Goal: Task Accomplishment & Management: Complete application form

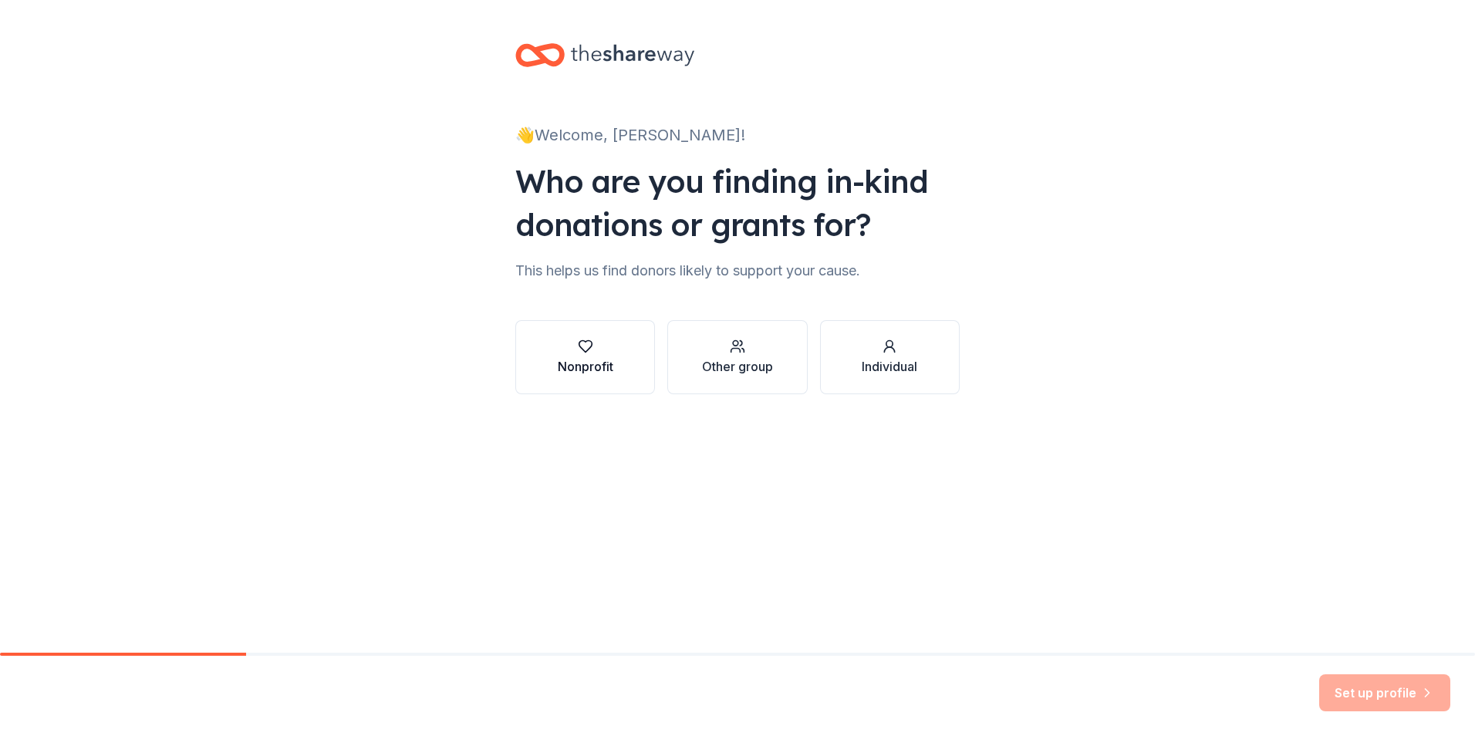
click at [584, 356] on div "Nonprofit" at bounding box center [586, 357] width 56 height 37
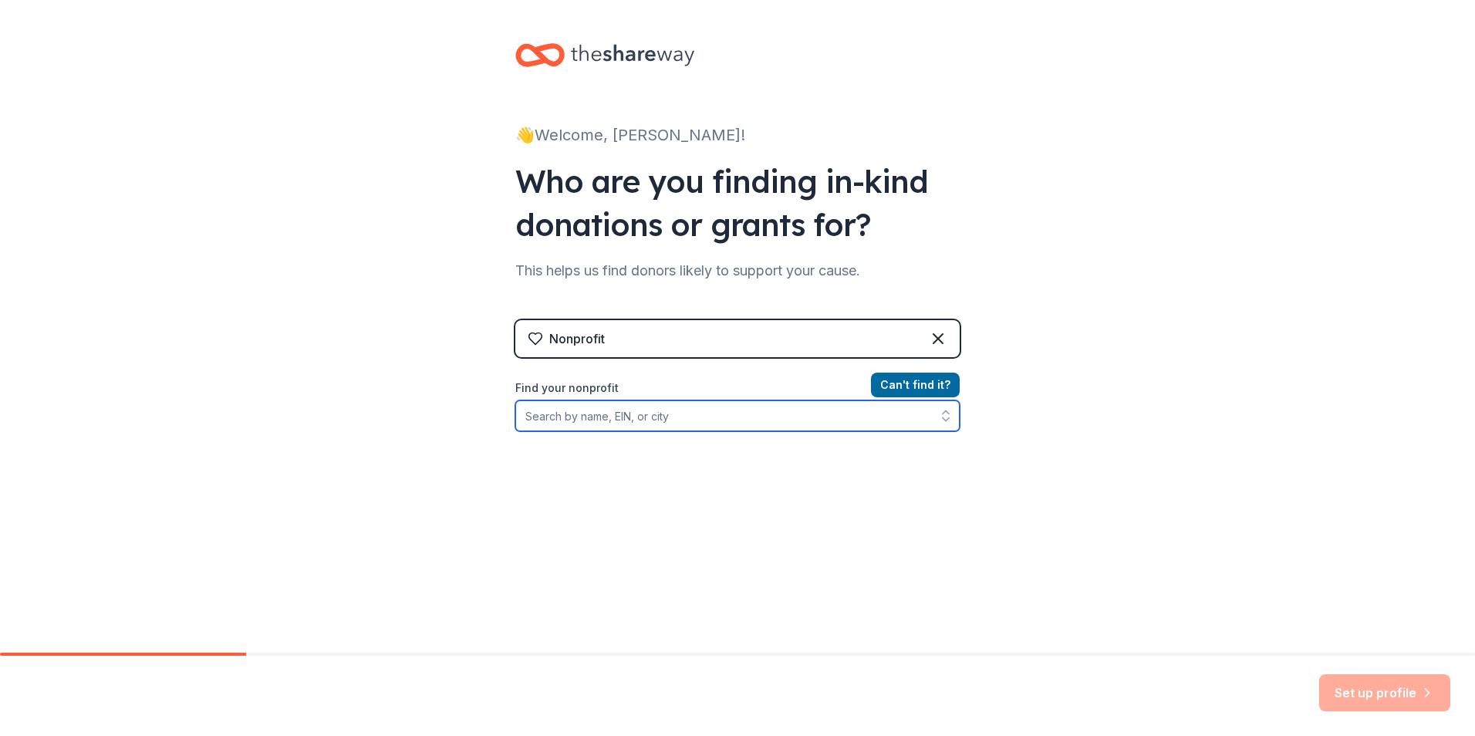
click at [865, 426] on input "Find your nonprofit" at bounding box center [737, 415] width 444 height 31
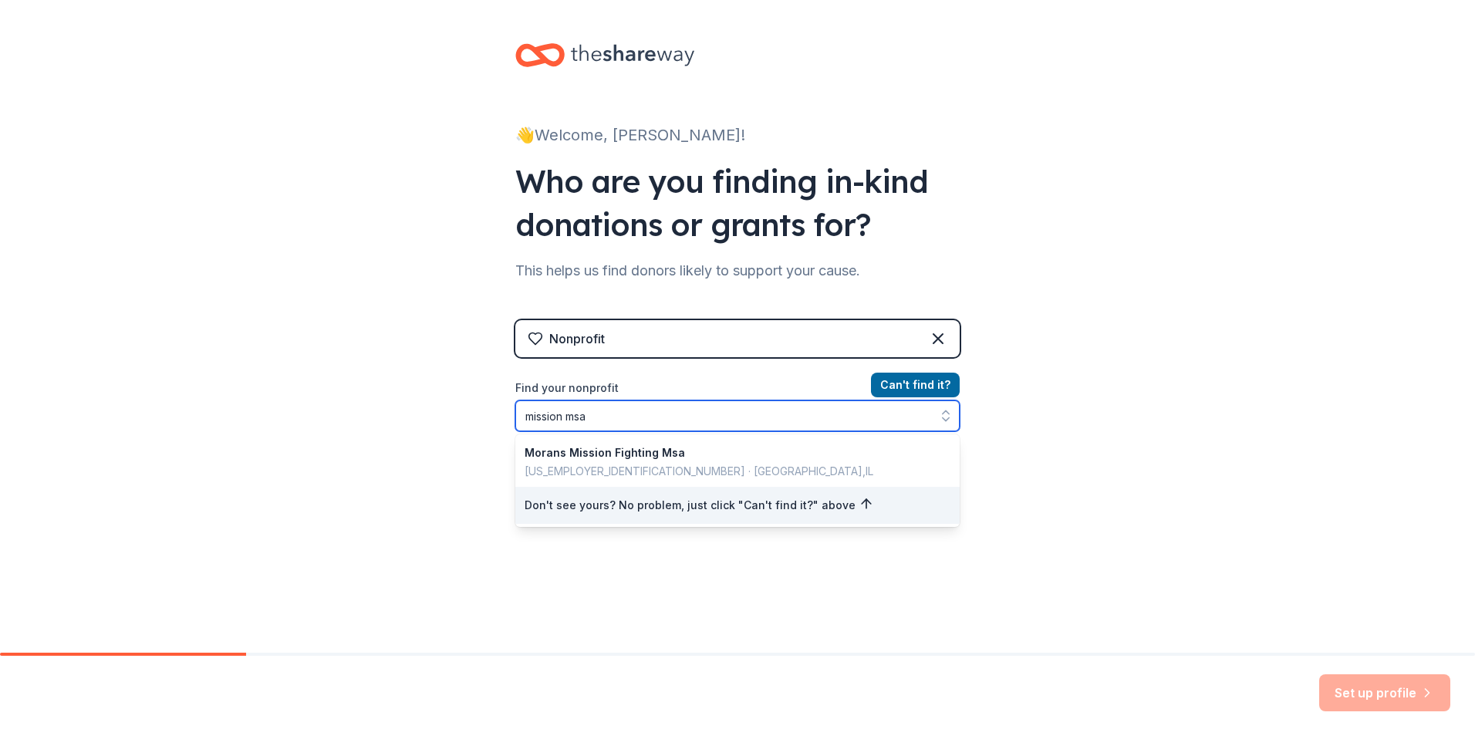
click at [942, 417] on icon "button" at bounding box center [945, 415] width 15 height 15
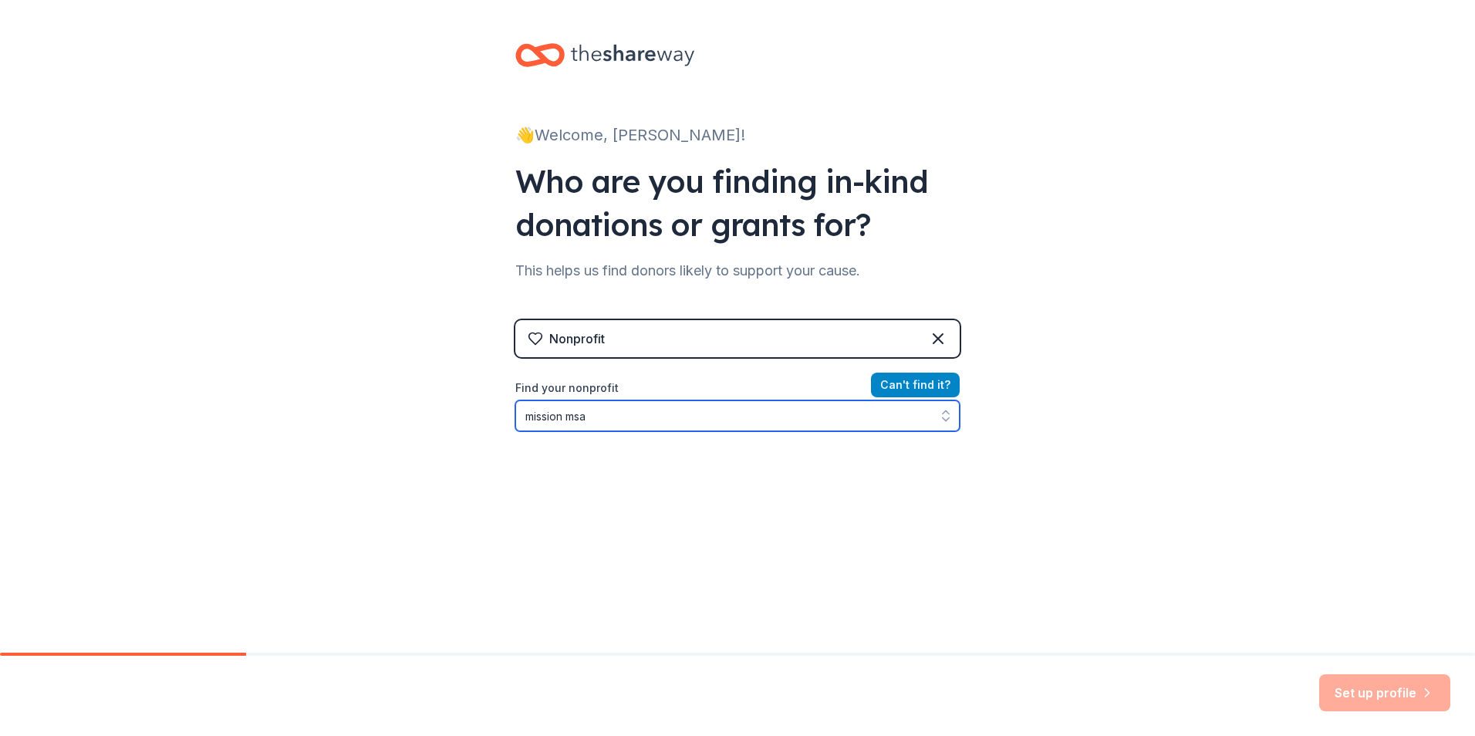
type input "mission msa"
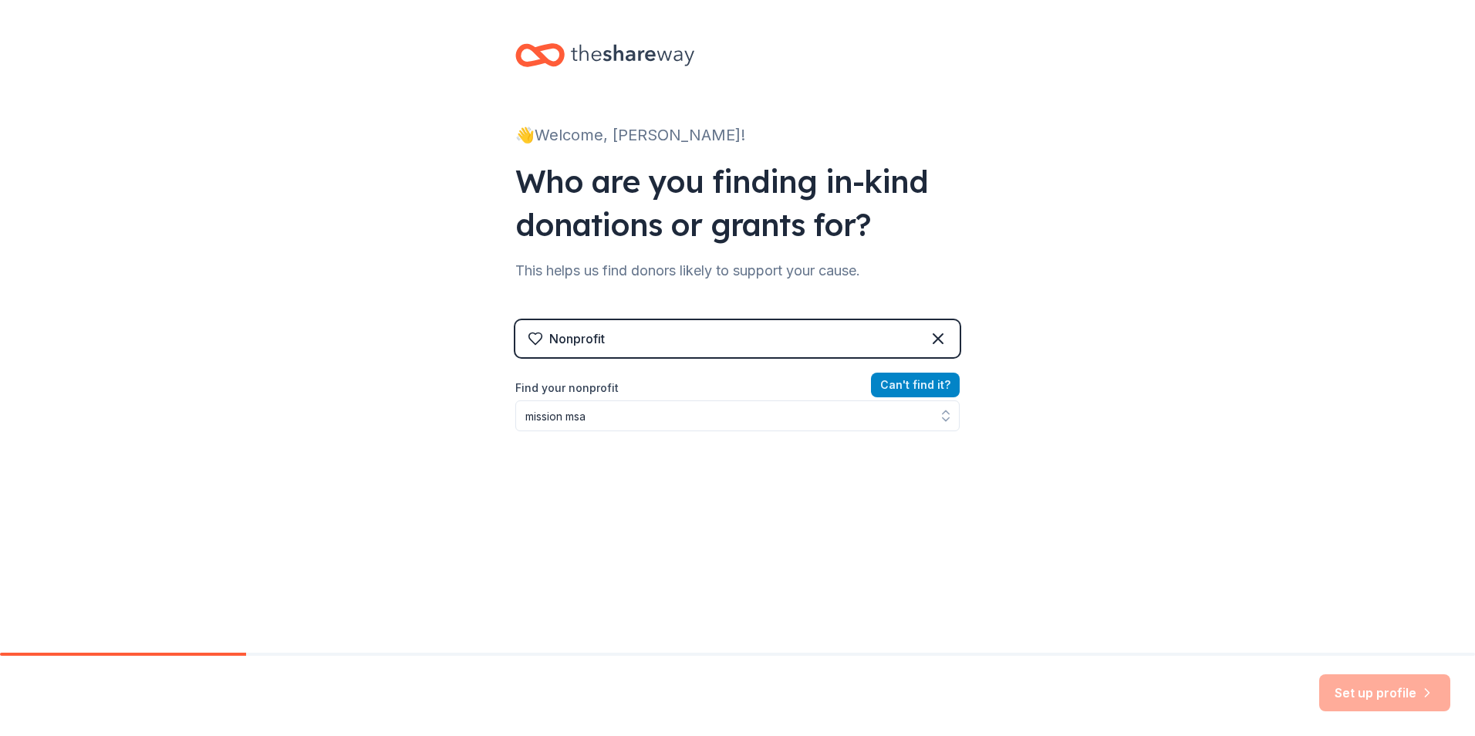
click at [916, 382] on button "Can ' t find it?" at bounding box center [915, 385] width 89 height 25
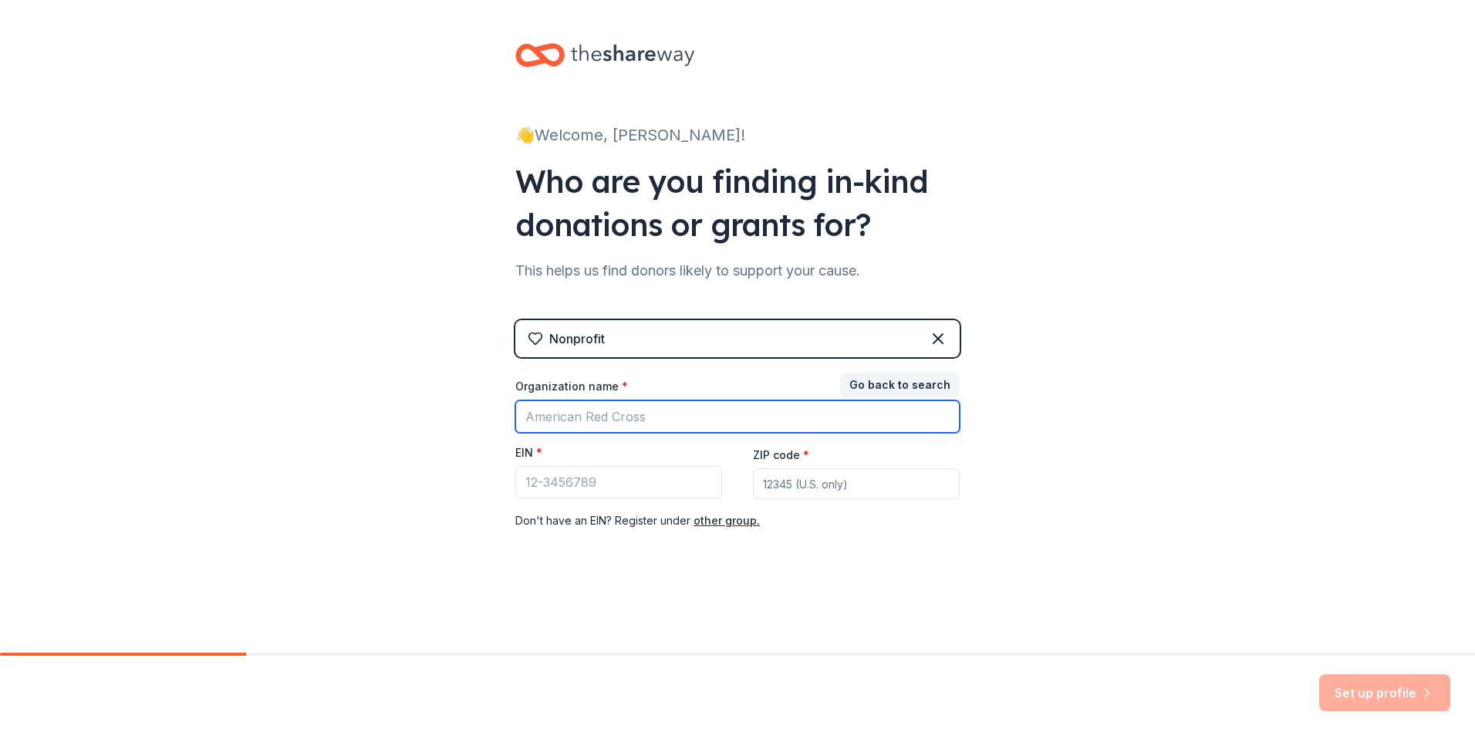
click at [688, 416] on input "Organization name *" at bounding box center [737, 416] width 444 height 32
type input "Mission MSA"
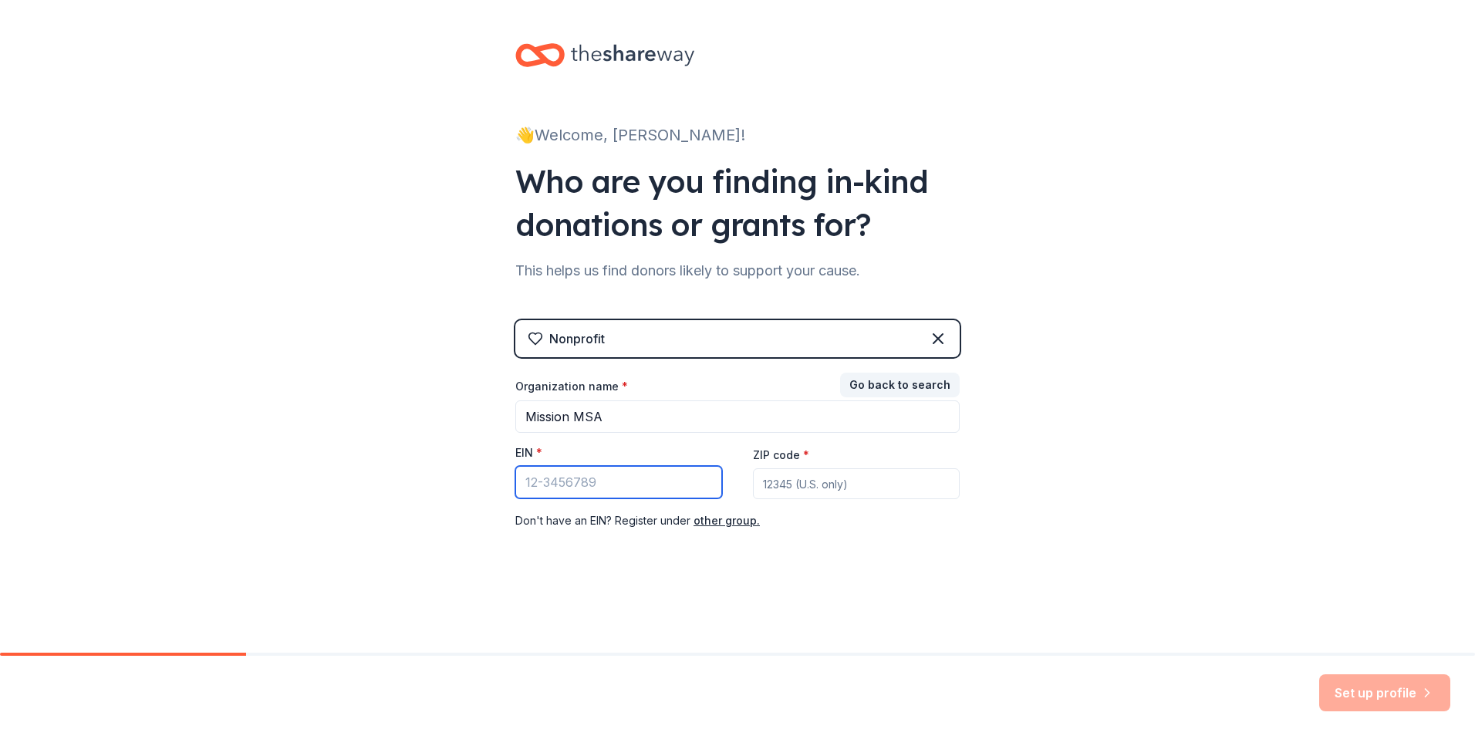
click at [638, 476] on input "EIN *" at bounding box center [618, 482] width 207 height 32
paste input "74-2926378"
type input "74-2926378"
click at [784, 483] on input "ZIP code *" at bounding box center [856, 483] width 207 height 31
type input "19341"
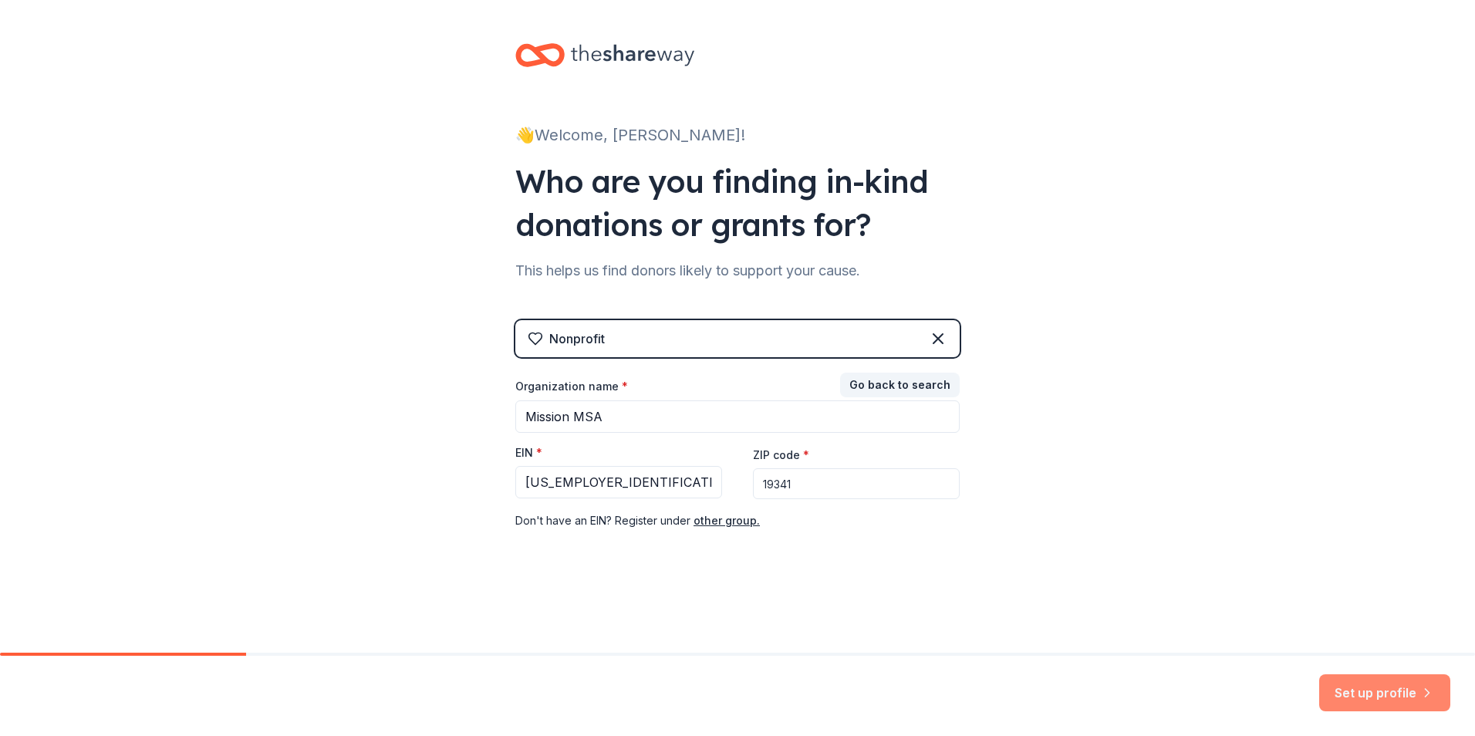
click at [1384, 697] on button "Set up profile" at bounding box center [1384, 692] width 131 height 37
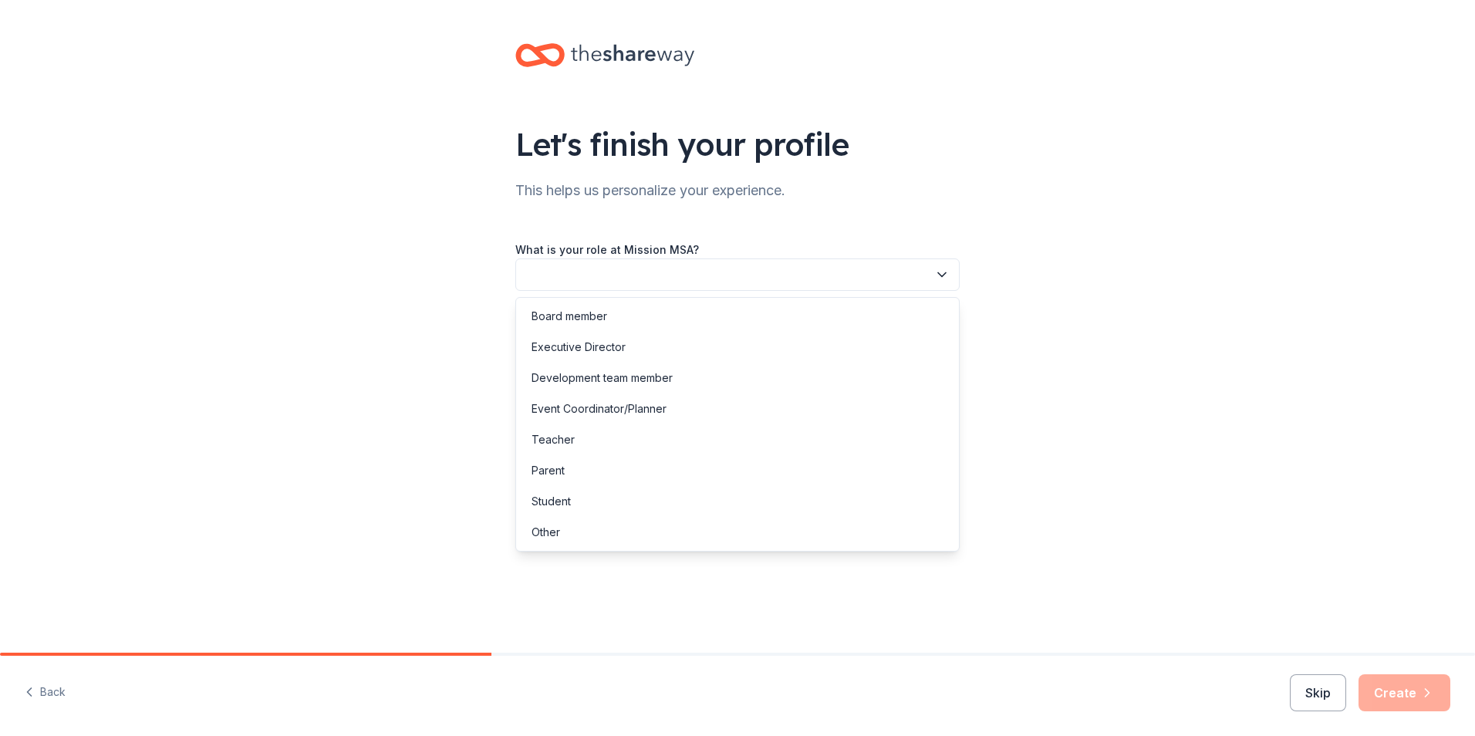
click at [882, 272] on button "button" at bounding box center [737, 274] width 444 height 32
click at [811, 411] on div "Event Coordinator/Planner" at bounding box center [737, 408] width 437 height 31
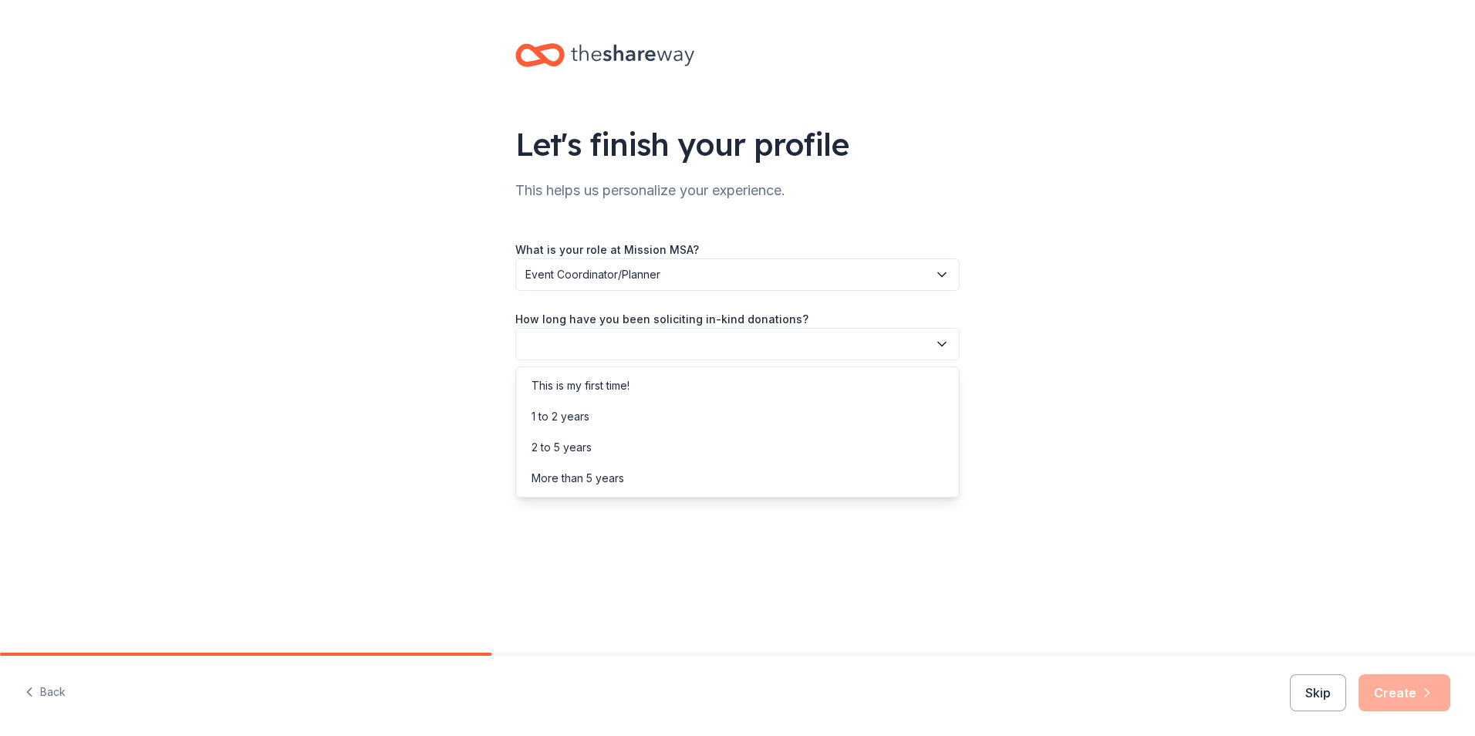
click at [869, 335] on button "button" at bounding box center [737, 344] width 444 height 32
click at [858, 383] on div "This is my first time!" at bounding box center [737, 385] width 437 height 31
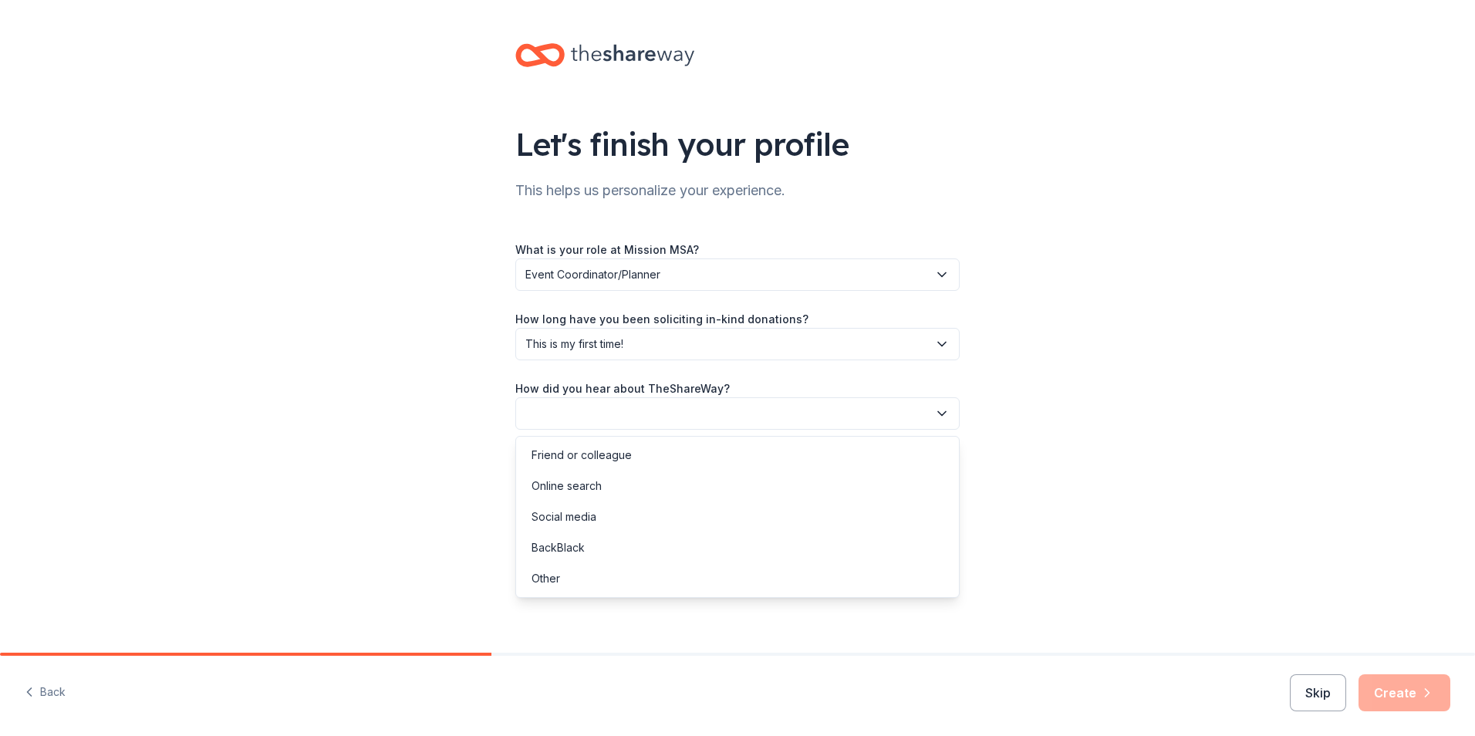
click at [868, 420] on button "button" at bounding box center [737, 413] width 444 height 32
click at [754, 572] on div "Other" at bounding box center [737, 578] width 437 height 31
click at [773, 415] on span "Other" at bounding box center [726, 413] width 403 height 19
click at [662, 491] on div "Online search" at bounding box center [737, 486] width 437 height 31
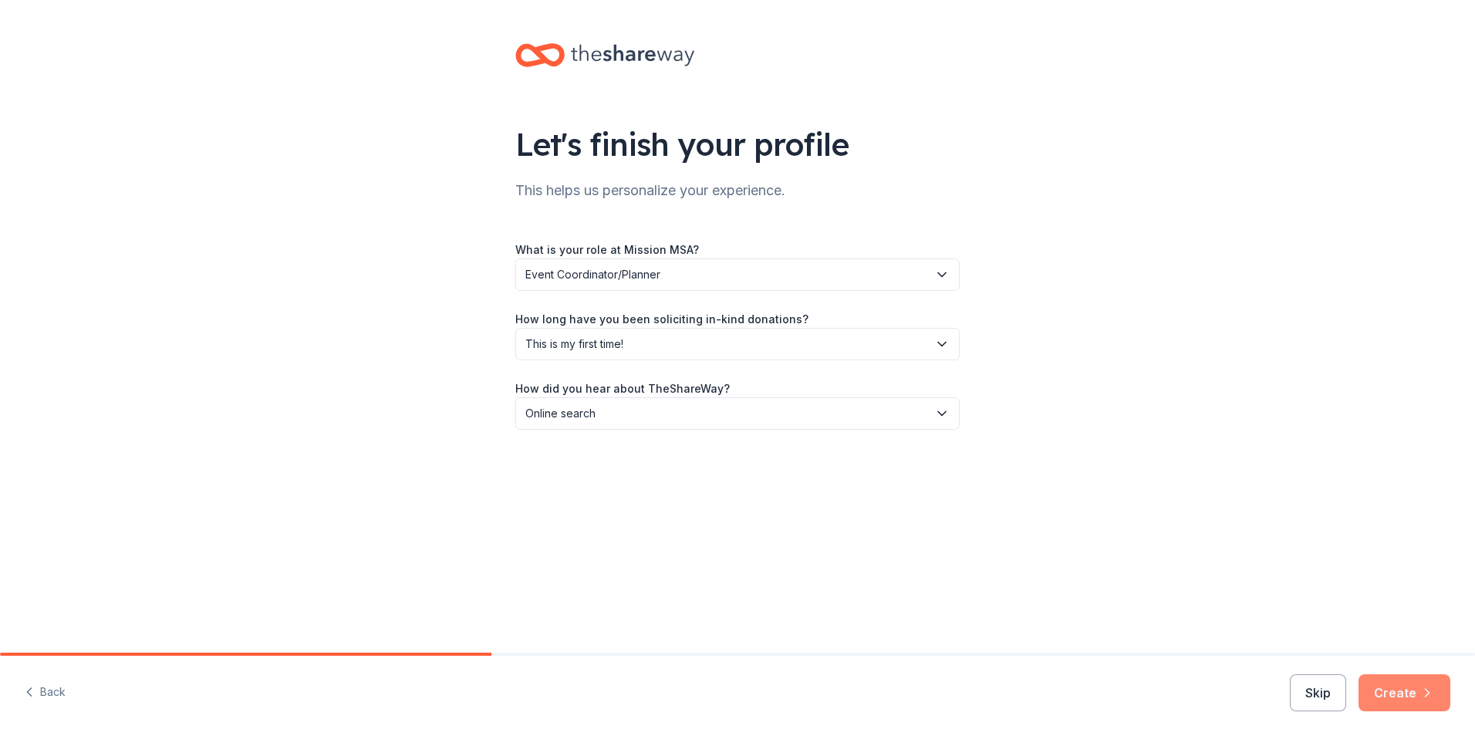
click at [1409, 698] on button "Create" at bounding box center [1404, 692] width 92 height 37
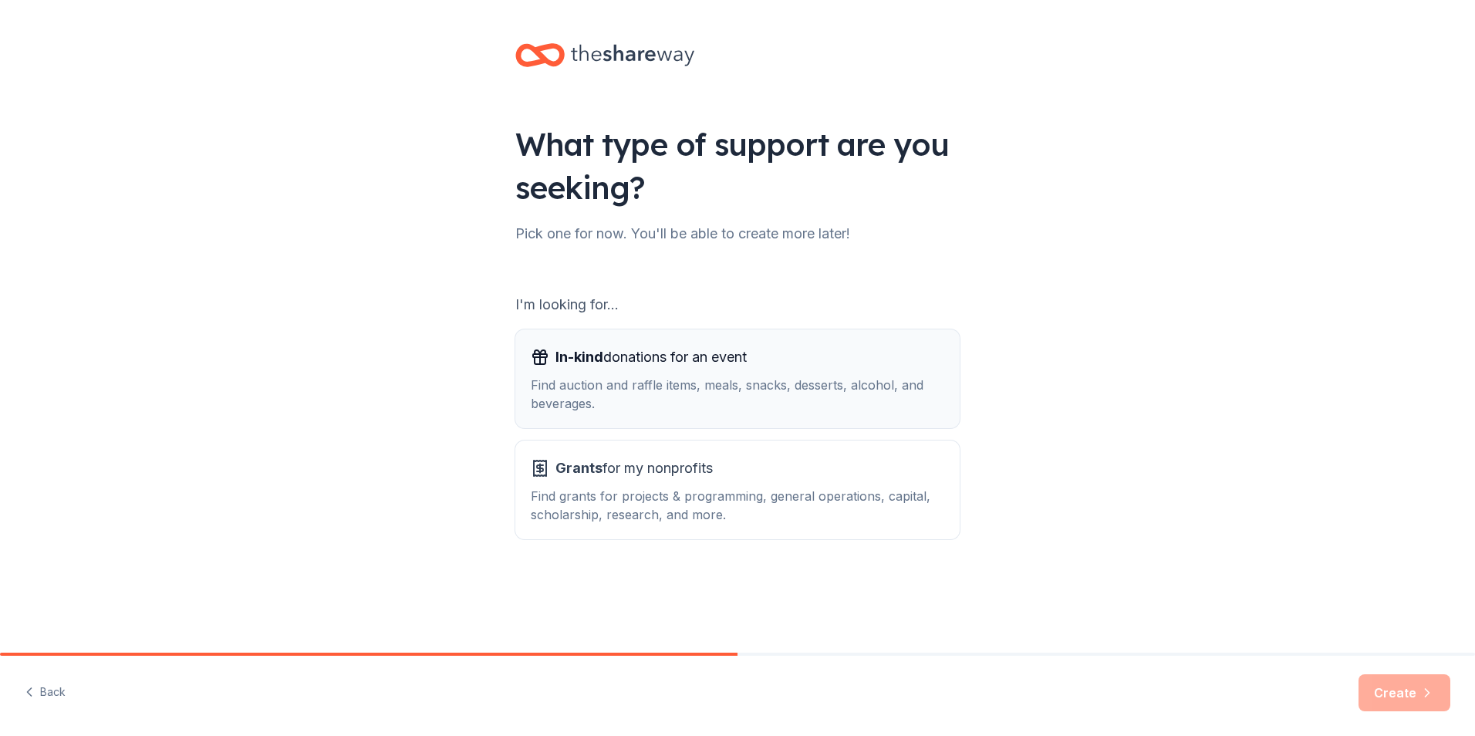
click at [868, 367] on div "In-kind donations for an event" at bounding box center [737, 357] width 413 height 25
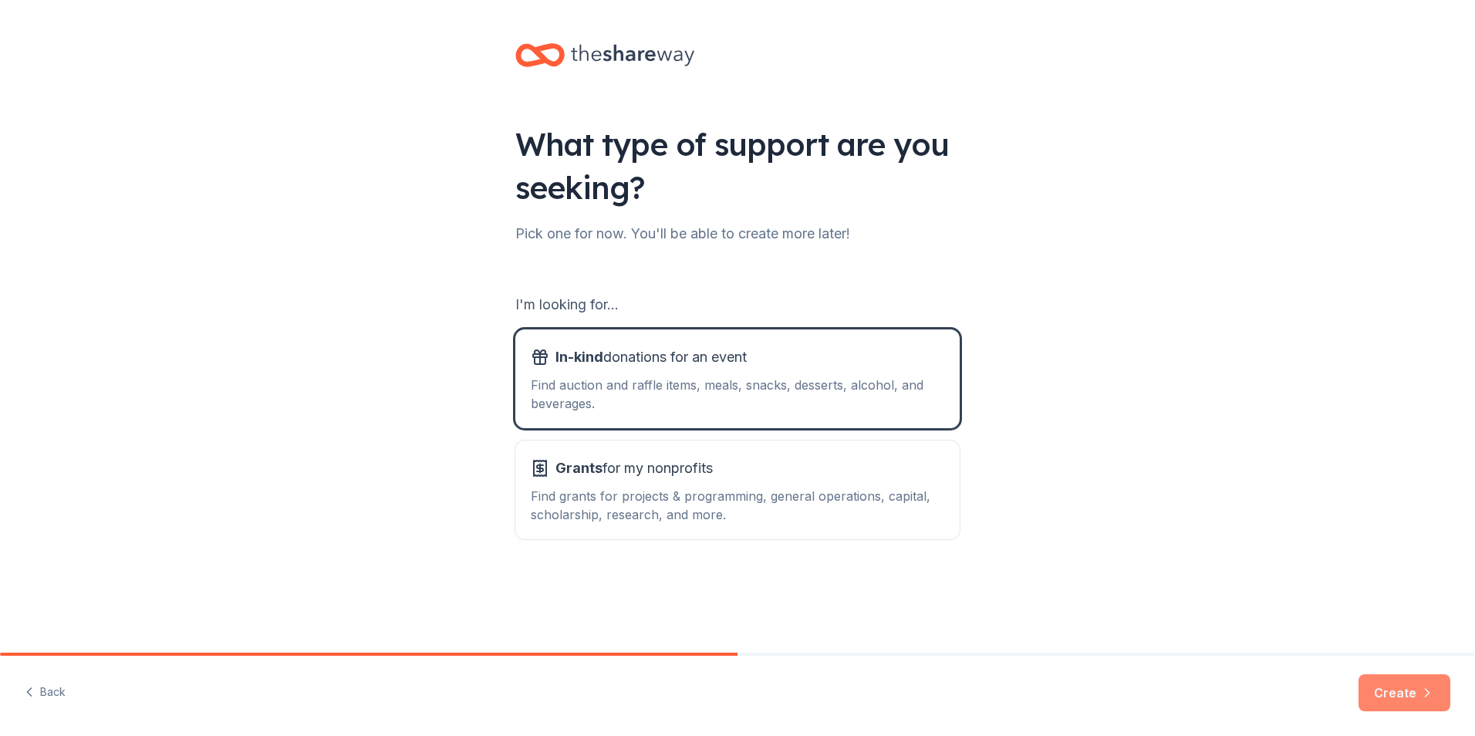
click at [1394, 686] on button "Create" at bounding box center [1404, 692] width 92 height 37
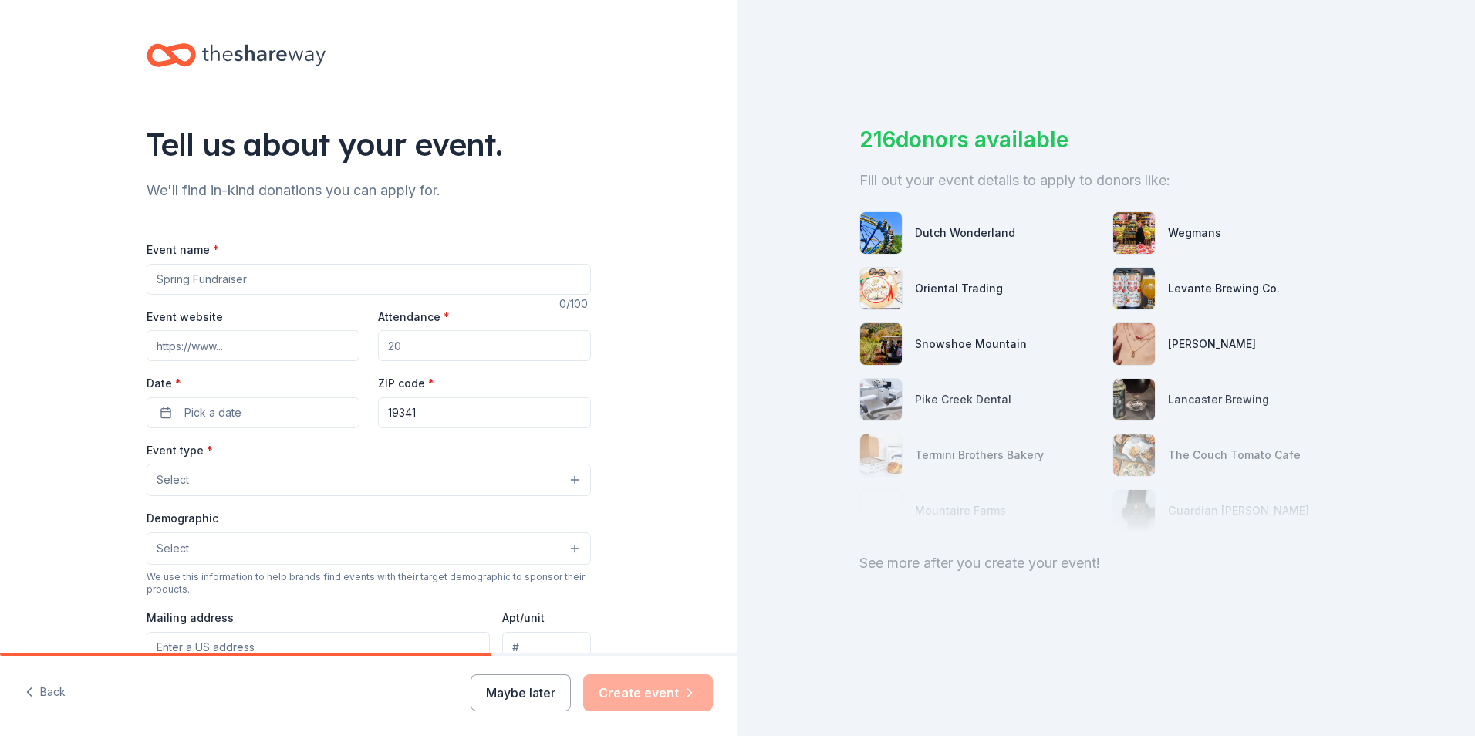
click at [359, 275] on input "Event name *" at bounding box center [369, 279] width 444 height 31
type input "Mission MSA [US_STATE] Walk-A-Thon"
drag, startPoint x: 417, startPoint y: 346, endPoint x: 400, endPoint y: 339, distance: 18.3
click at [400, 339] on input "Attendance *" at bounding box center [484, 345] width 213 height 31
type input "100"
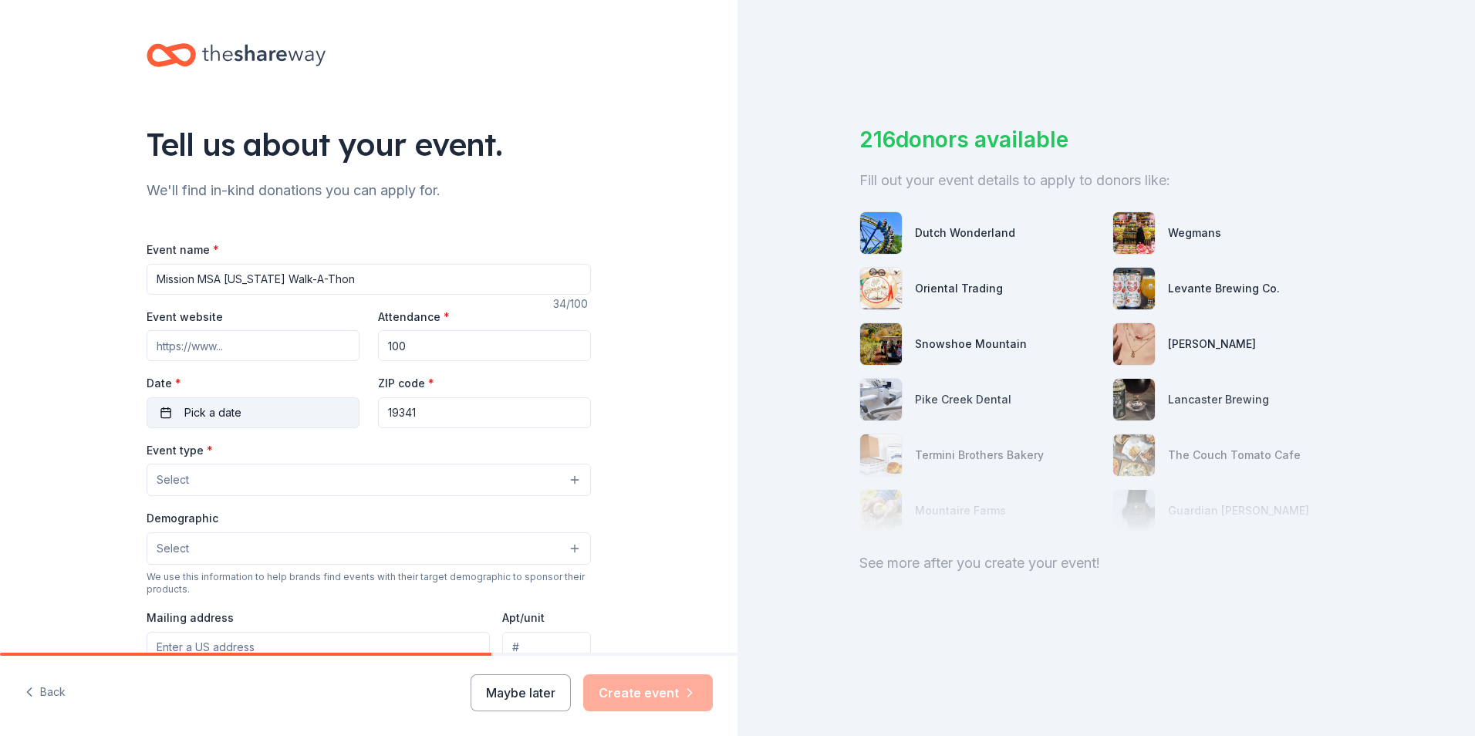
click at [274, 409] on button "Pick a date" at bounding box center [253, 412] width 213 height 31
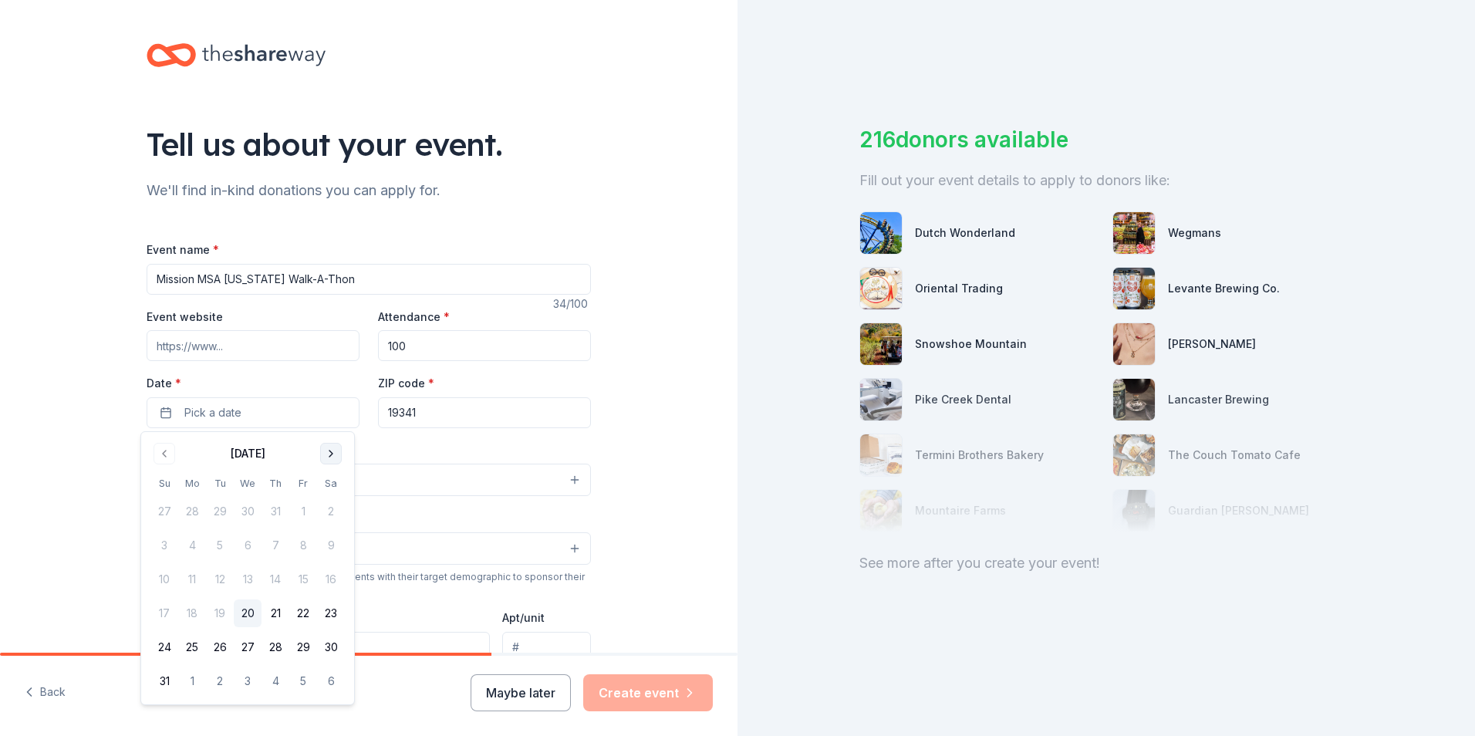
click at [327, 451] on button "Go to next month" at bounding box center [331, 454] width 22 height 22
click at [163, 580] on button "12" at bounding box center [164, 579] width 28 height 28
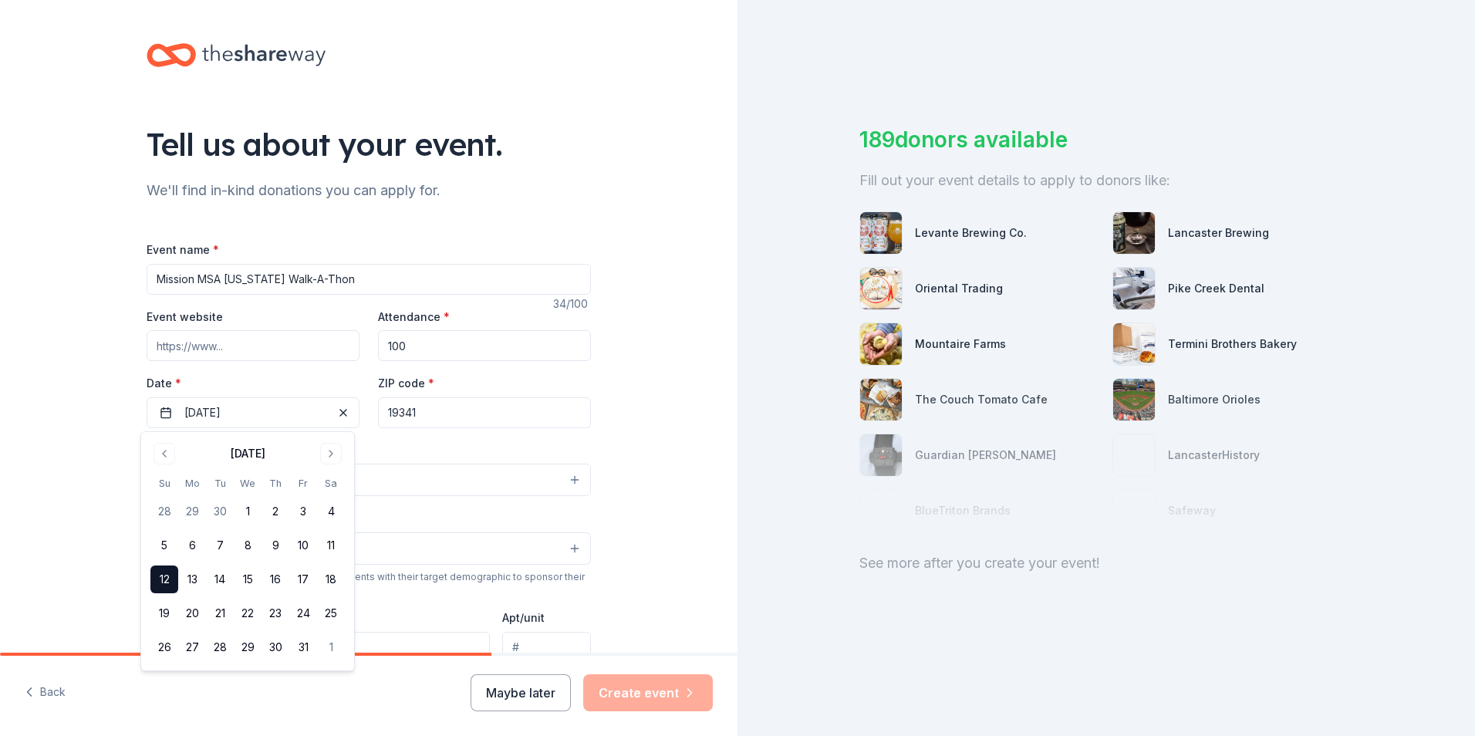
click at [609, 421] on div "Tell us about your event. We'll find in-kind donations you can apply for. Event…" at bounding box center [369, 513] width 494 height 1027
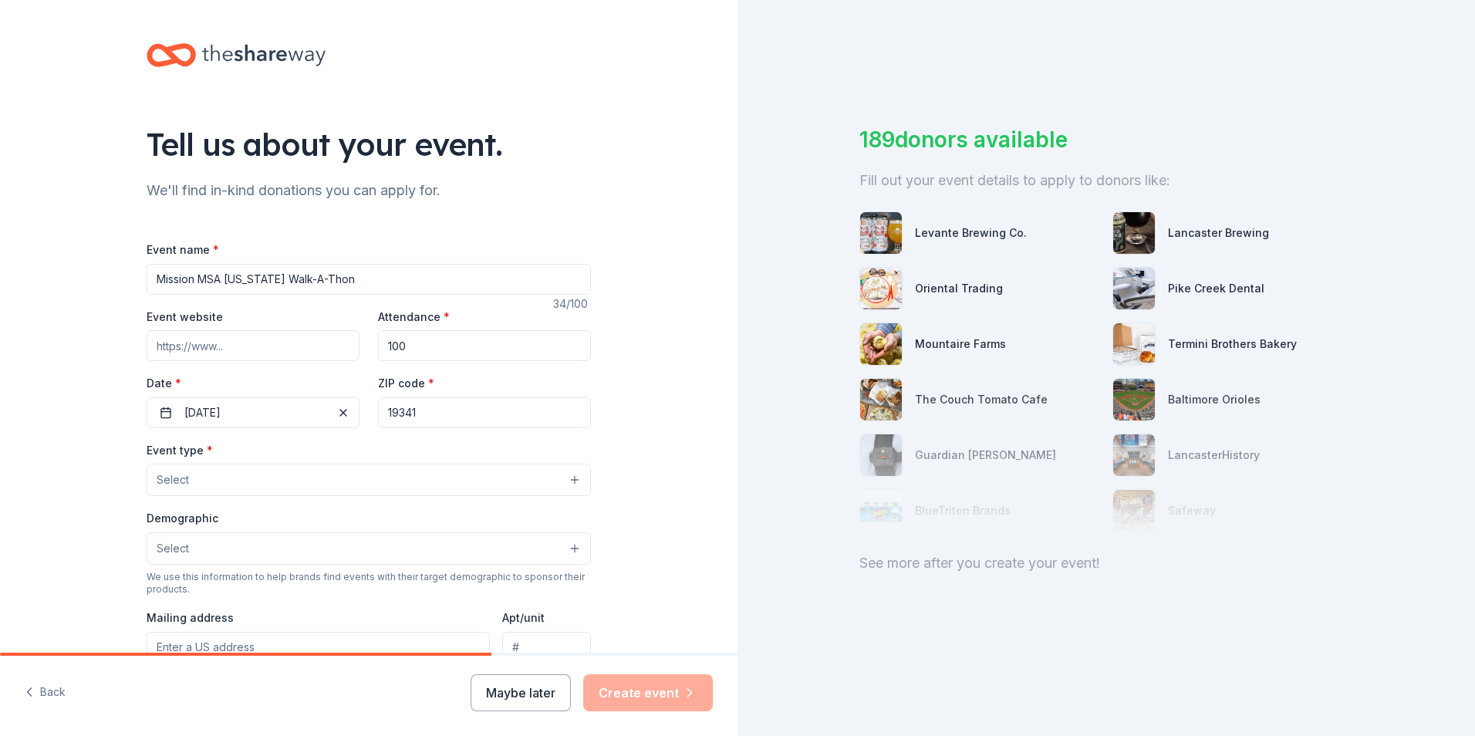
click at [568, 480] on button "Select" at bounding box center [369, 480] width 444 height 32
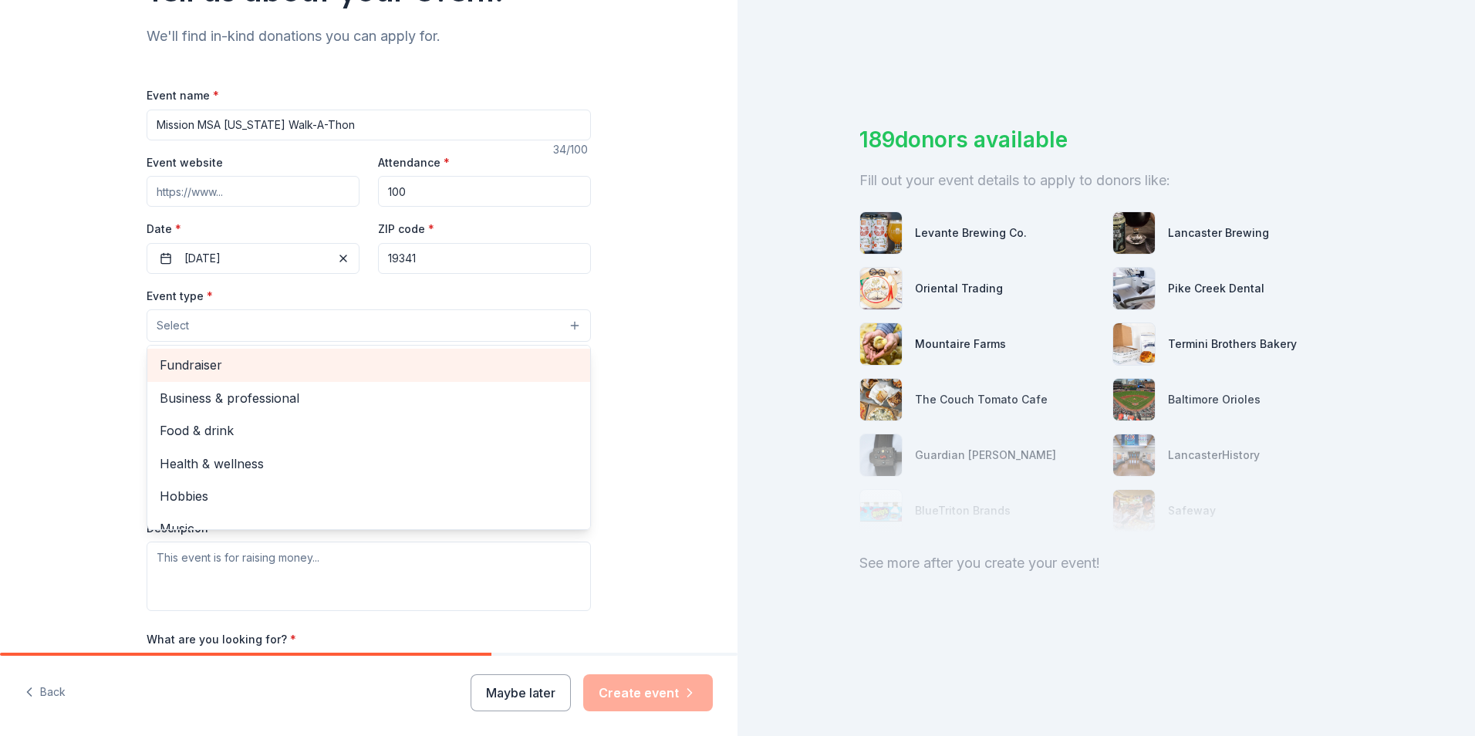
click at [265, 366] on span "Fundraiser" at bounding box center [369, 365] width 418 height 20
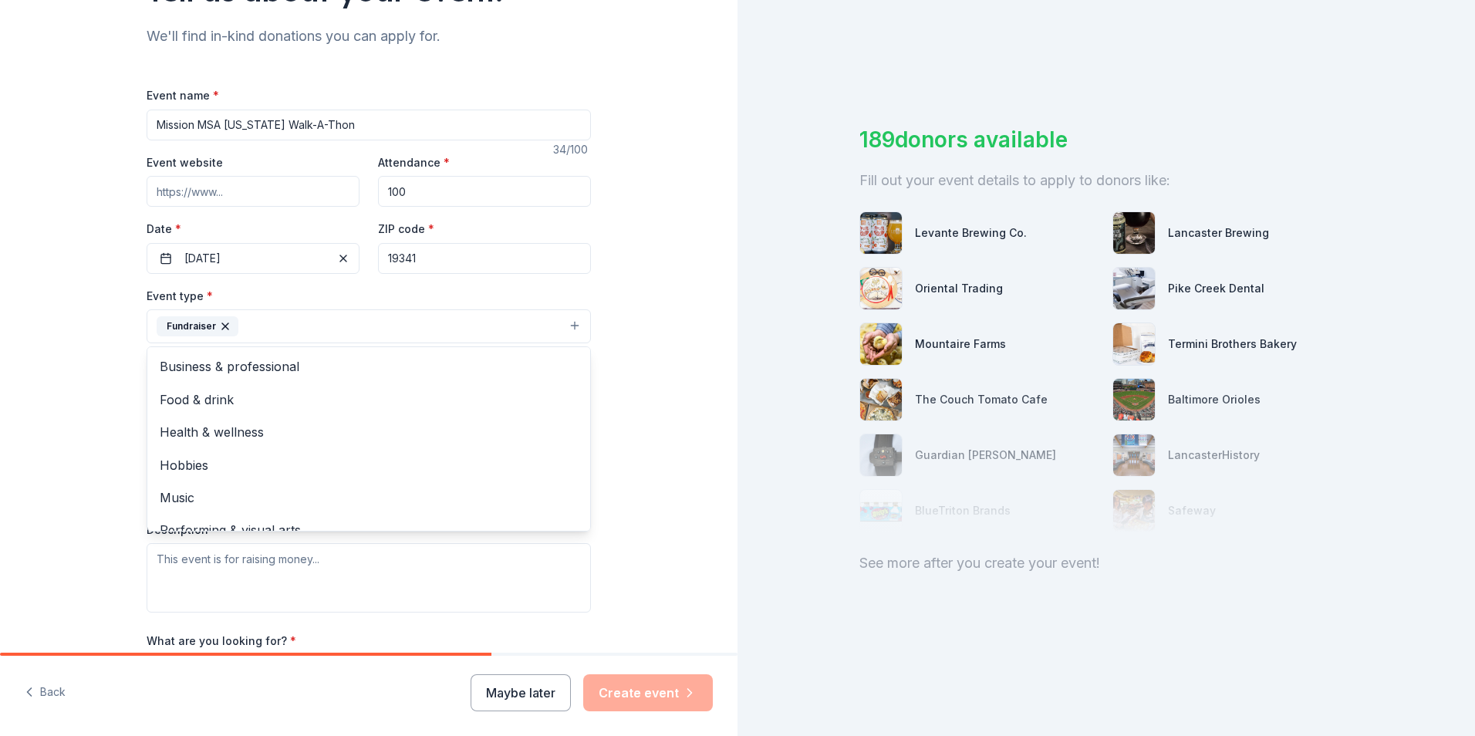
click at [623, 363] on div "Tell us about your event. We'll find in-kind donations you can apply for. Event…" at bounding box center [368, 360] width 737 height 1028
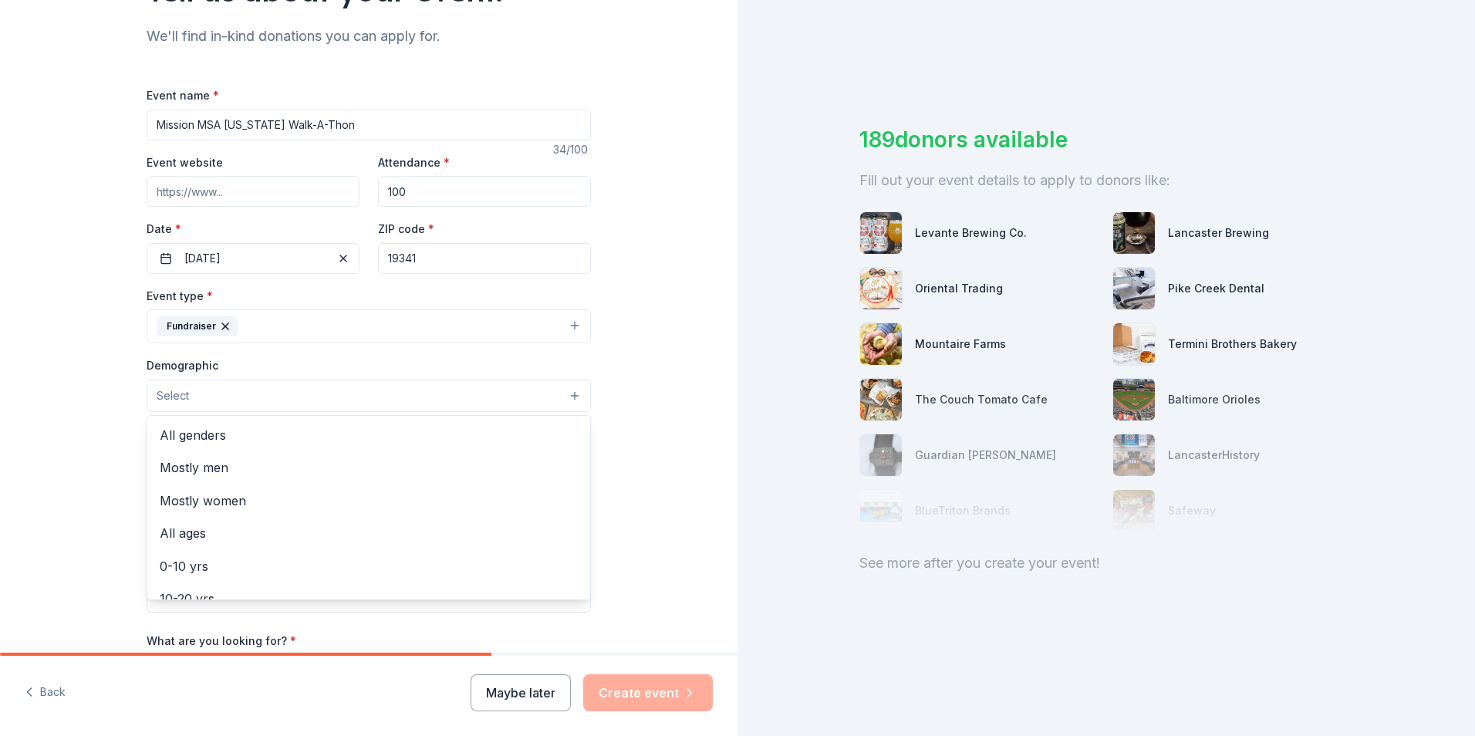
click at [518, 394] on button "Select" at bounding box center [369, 395] width 444 height 32
click at [252, 433] on span "All genders" at bounding box center [369, 435] width 418 height 20
click at [654, 410] on div "Tell us about your event. We'll find in-kind donations you can apply for. Event…" at bounding box center [368, 361] width 737 height 1030
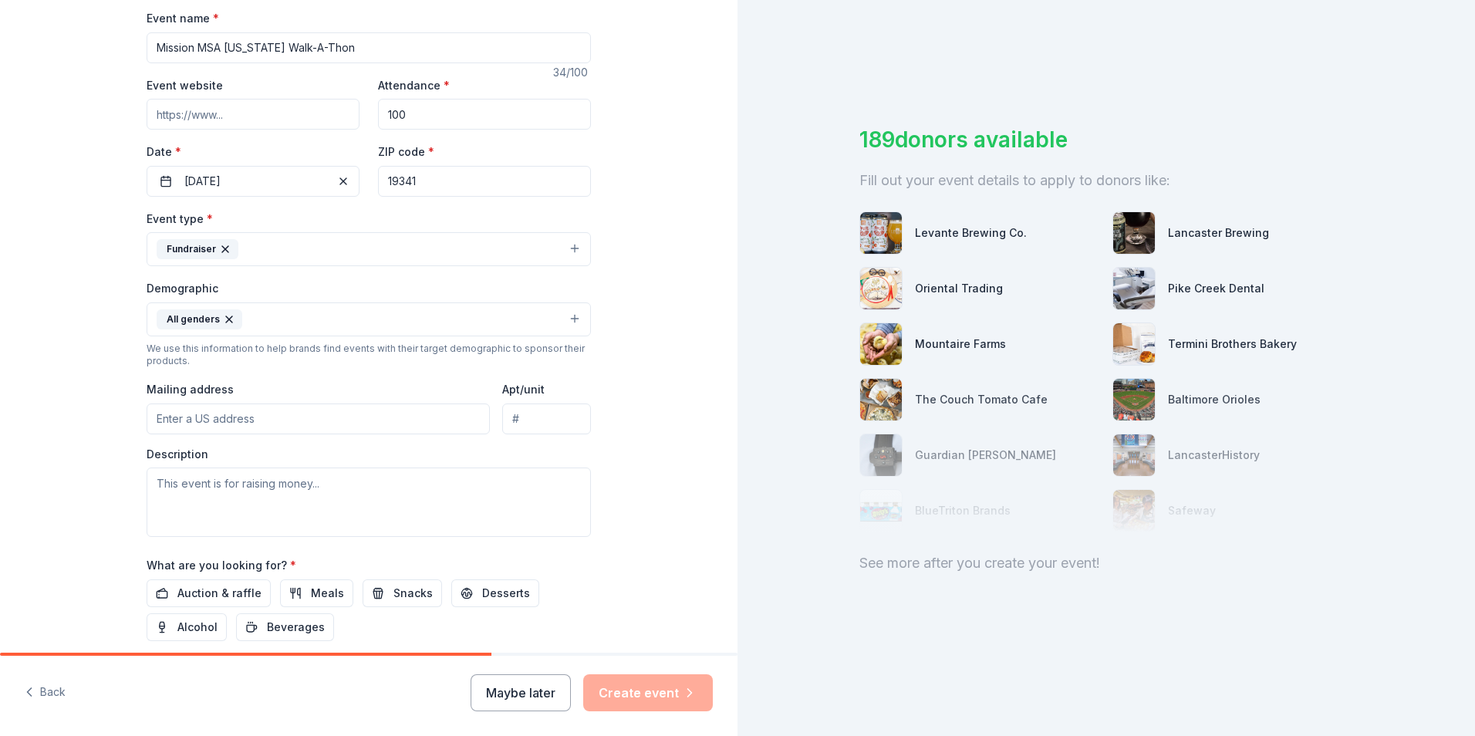
scroll to position [309, 0]
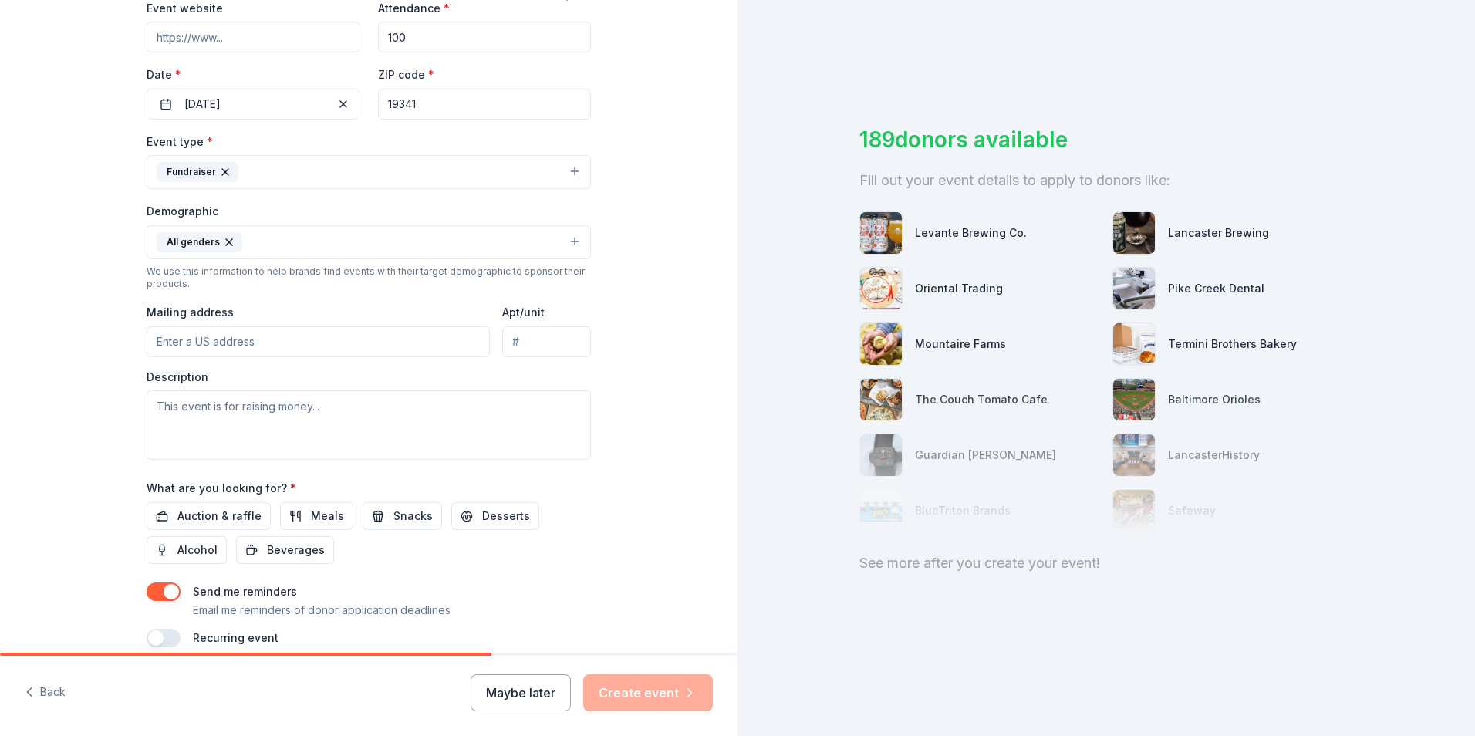
click at [349, 345] on input "Mailing address" at bounding box center [318, 341] width 343 height 31
drag, startPoint x: 296, startPoint y: 342, endPoint x: 244, endPoint y: 342, distance: 52.5
click at [244, 342] on input "109 Commerce Dr Apt 1334, Exton, Pennsylvania 19341-2896" at bounding box center [318, 341] width 343 height 31
click at [349, 342] on input "109 Commerce Drive, Exton, PA, 19341" at bounding box center [318, 341] width 343 height 31
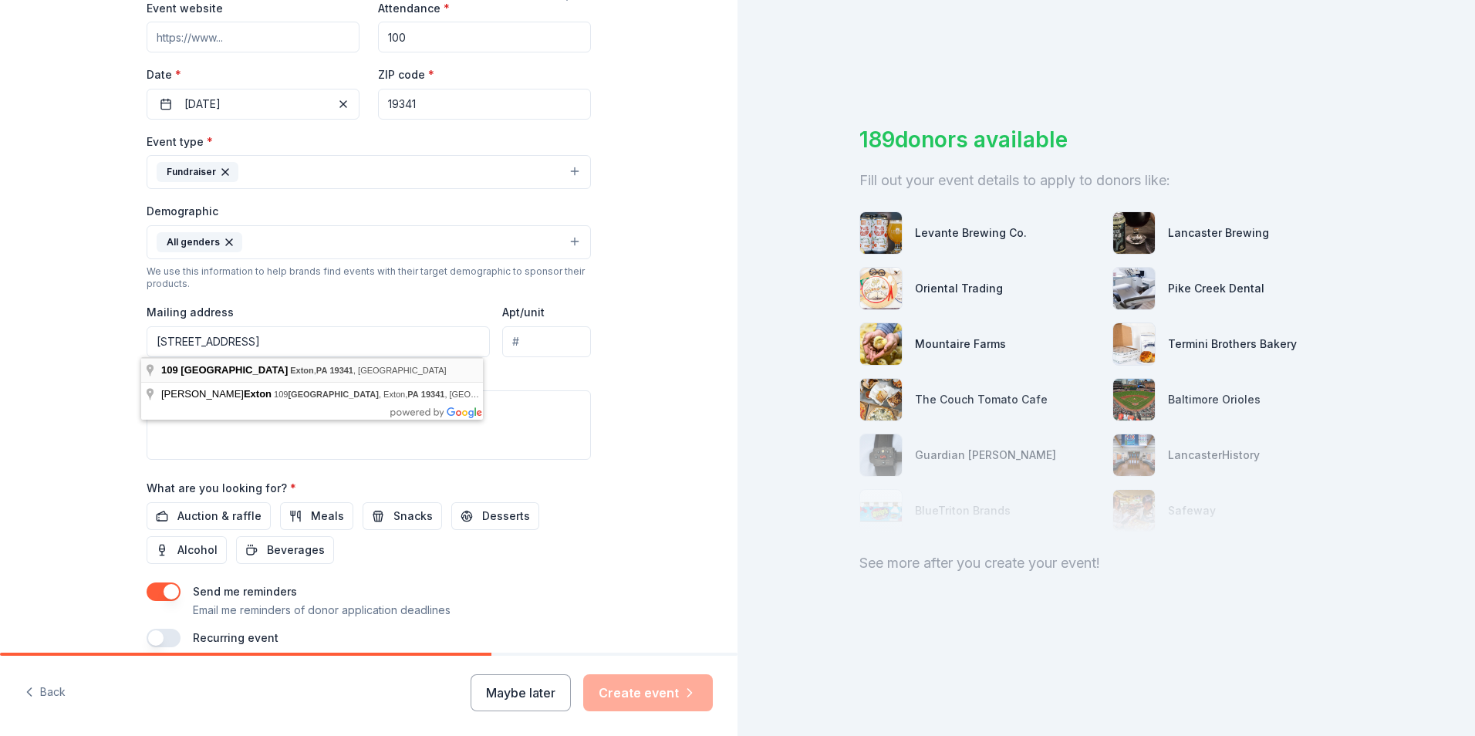
type input "109 Commerce Drive, Exton, PA, 19341"
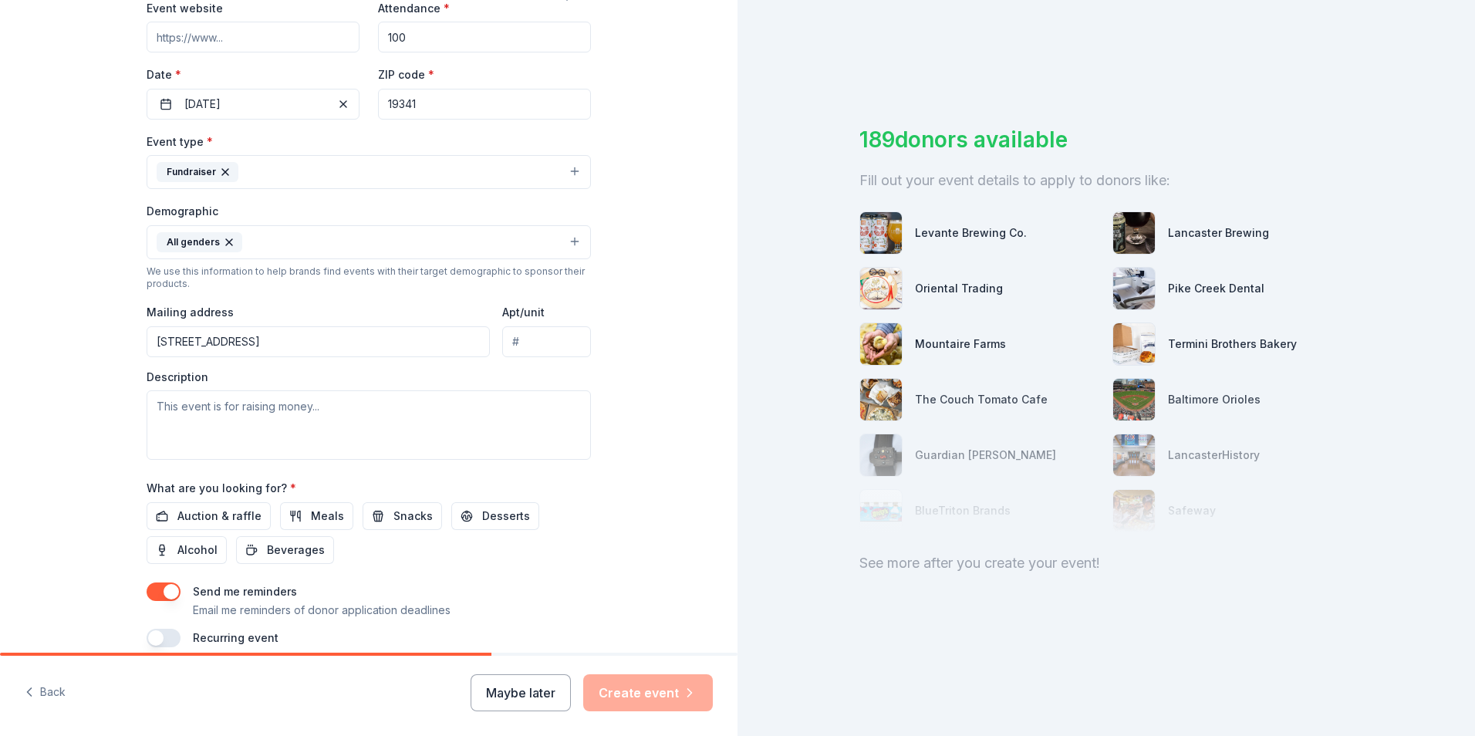
click at [536, 346] on input "Apt/unit" at bounding box center [546, 341] width 89 height 31
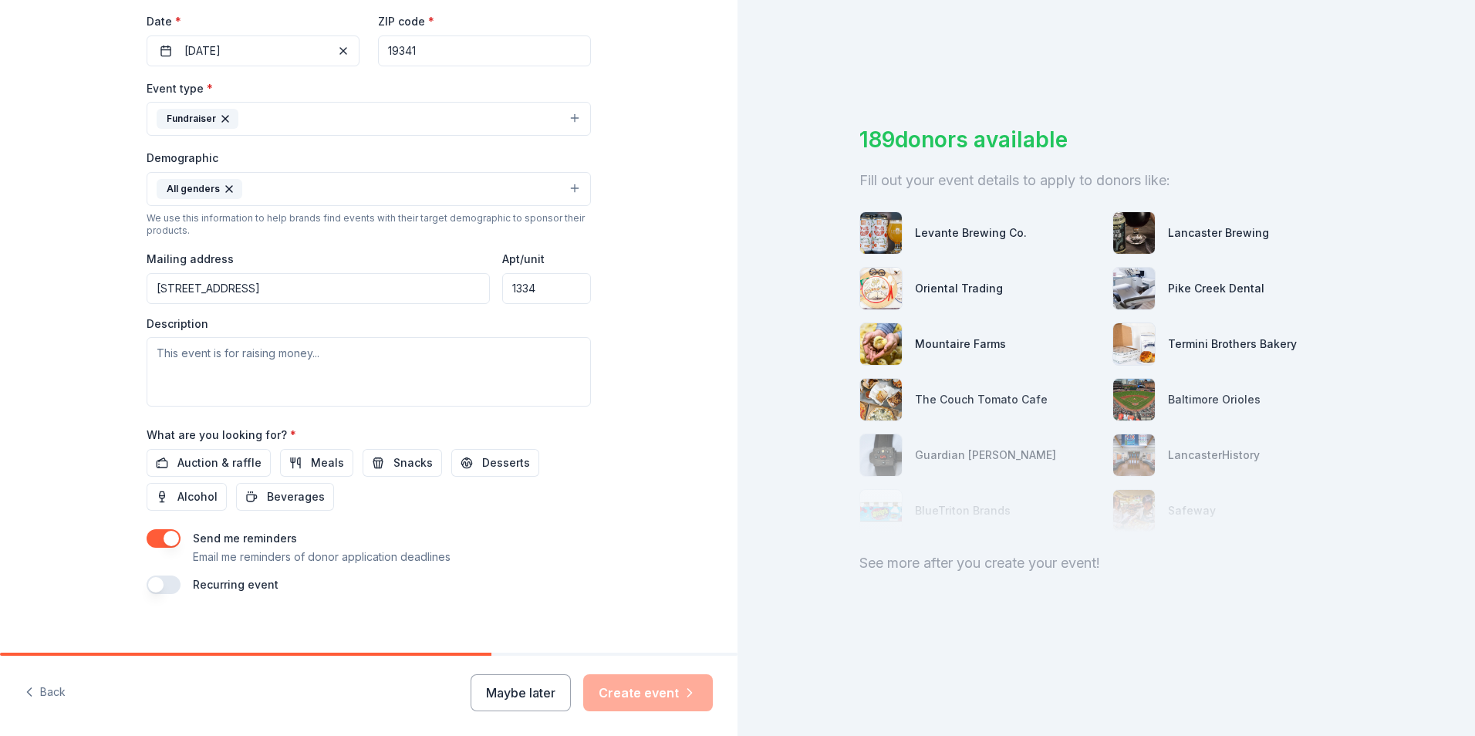
scroll to position [377, 0]
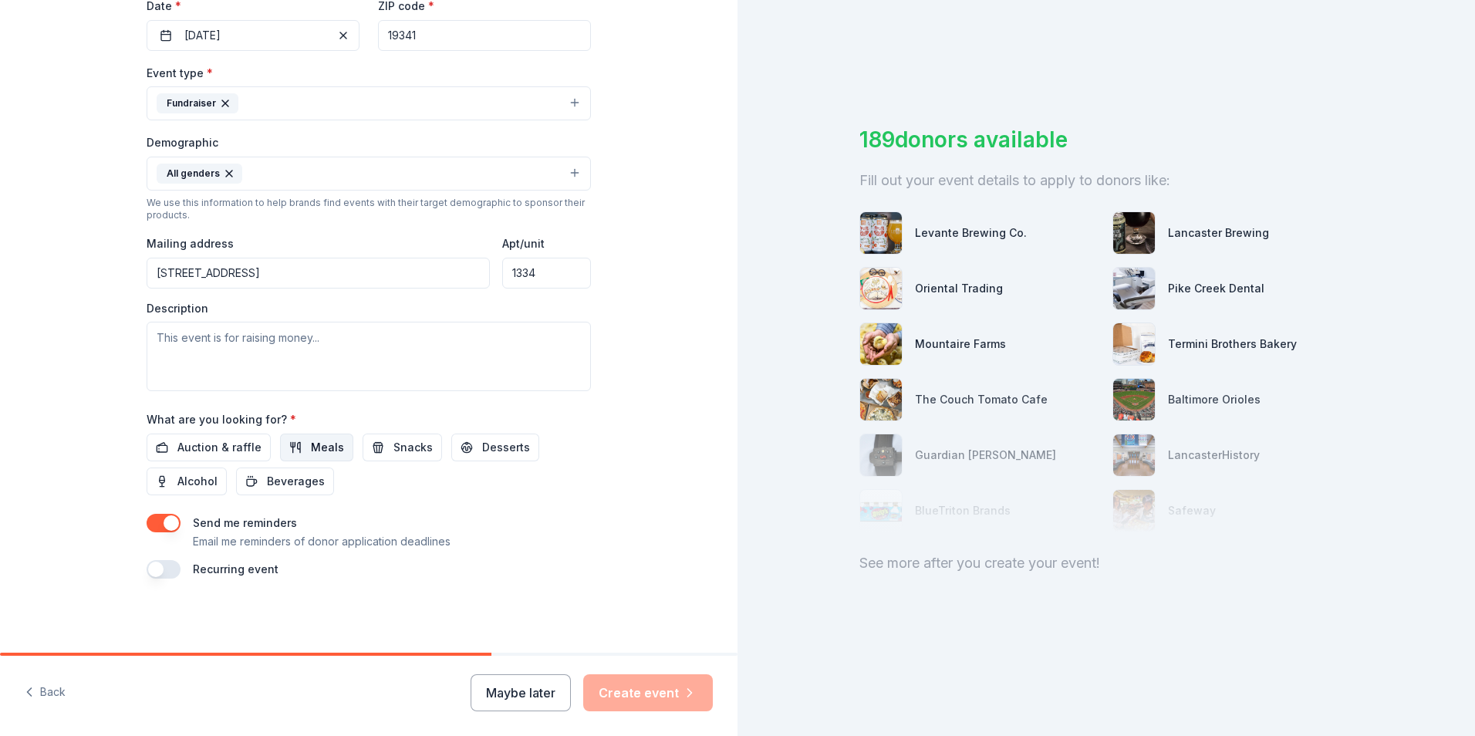
type input "1334"
click at [311, 444] on span "Meals" at bounding box center [327, 447] width 33 height 19
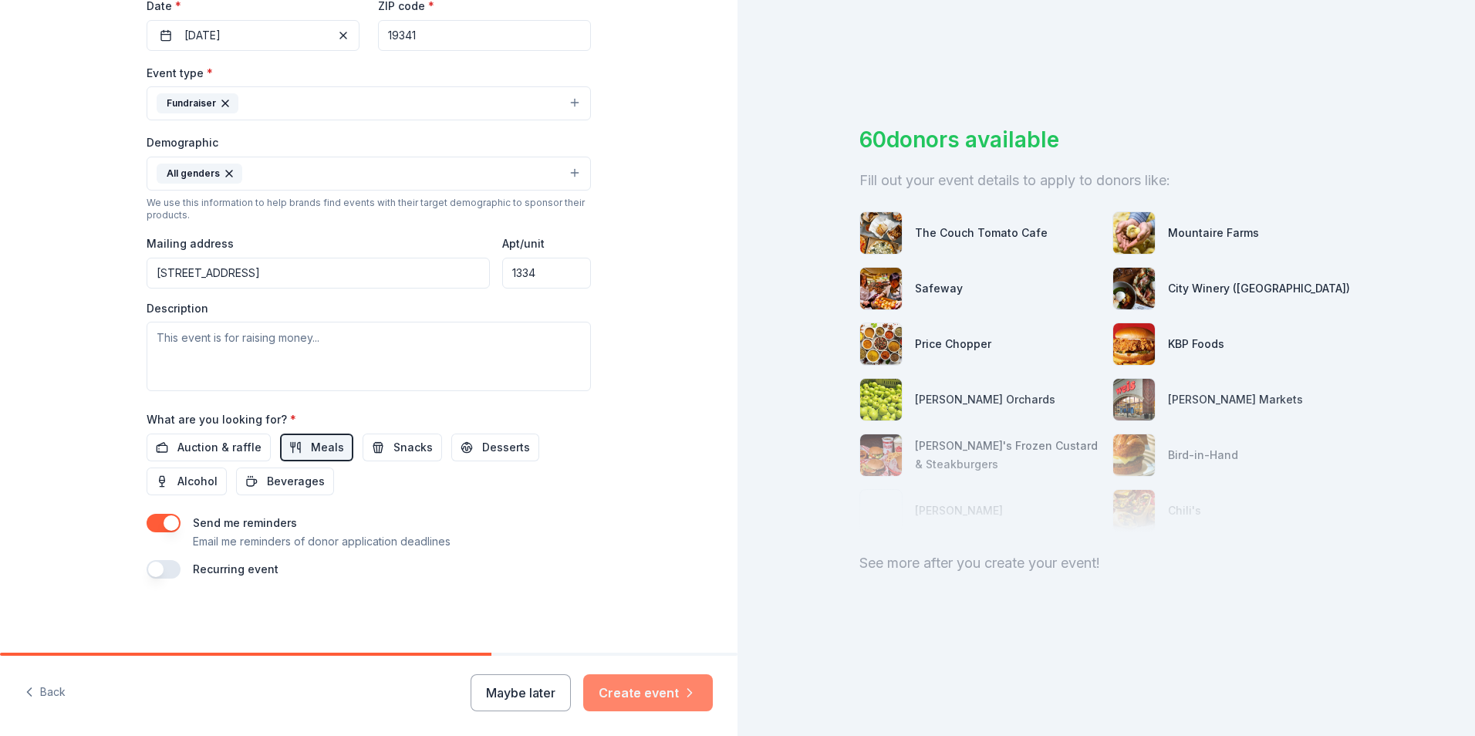
click at [668, 696] on button "Create event" at bounding box center [648, 692] width 130 height 37
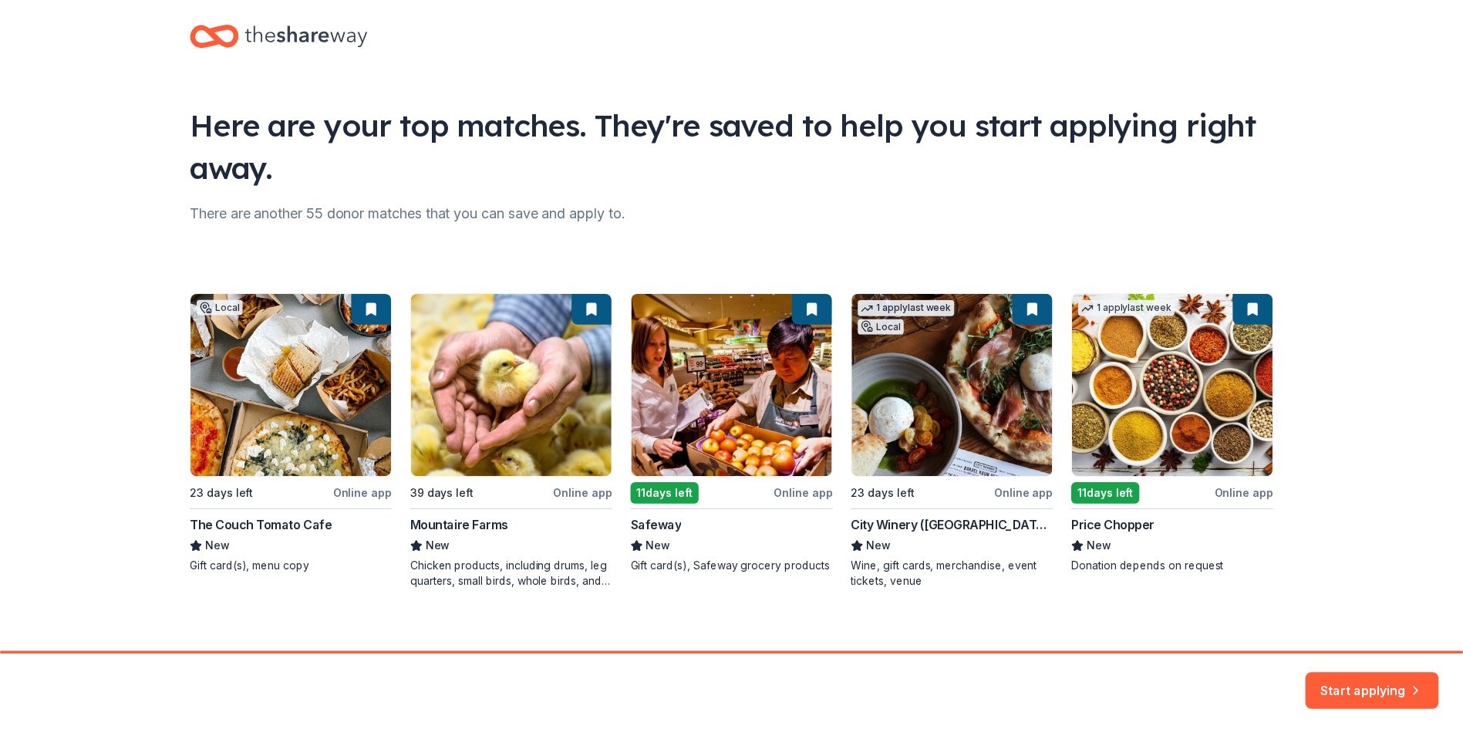
scroll to position [33, 0]
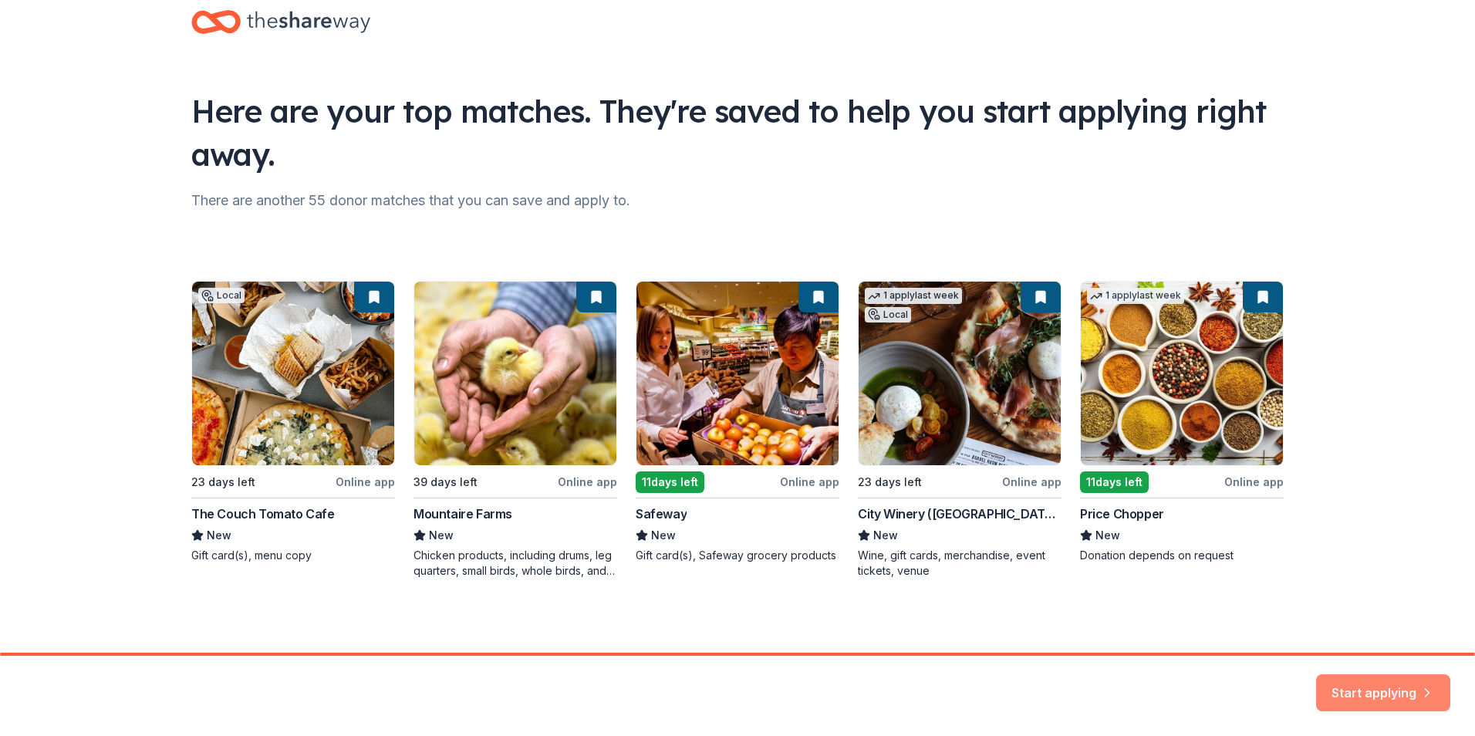
click at [1374, 688] on button "Start applying" at bounding box center [1383, 683] width 134 height 37
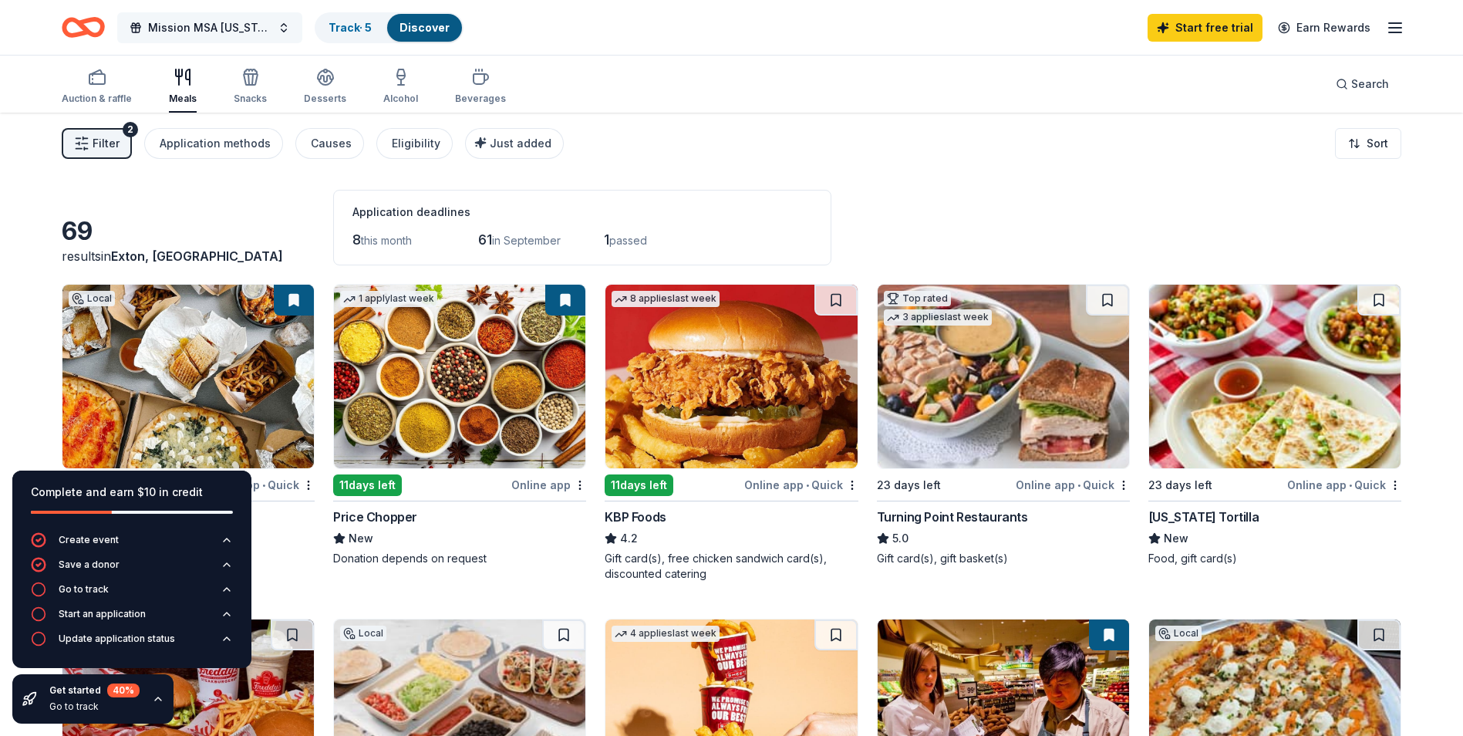
click at [264, 29] on span "Mission MSA [US_STATE] Walk-A-Thon" at bounding box center [209, 28] width 123 height 19
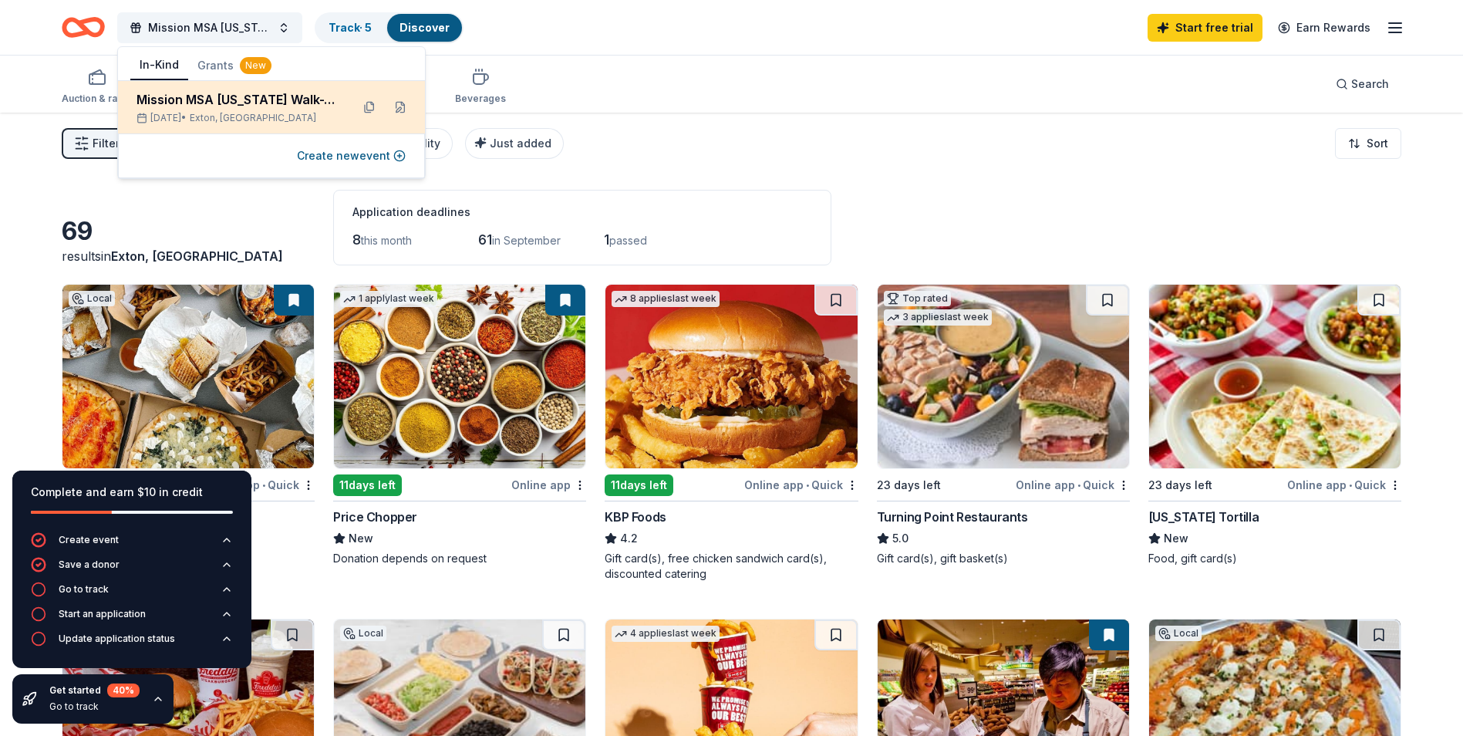
click at [263, 102] on div "Mission MSA [US_STATE] Walk-A-Thon" at bounding box center [238, 99] width 202 height 19
click at [398, 107] on button at bounding box center [400, 107] width 25 height 25
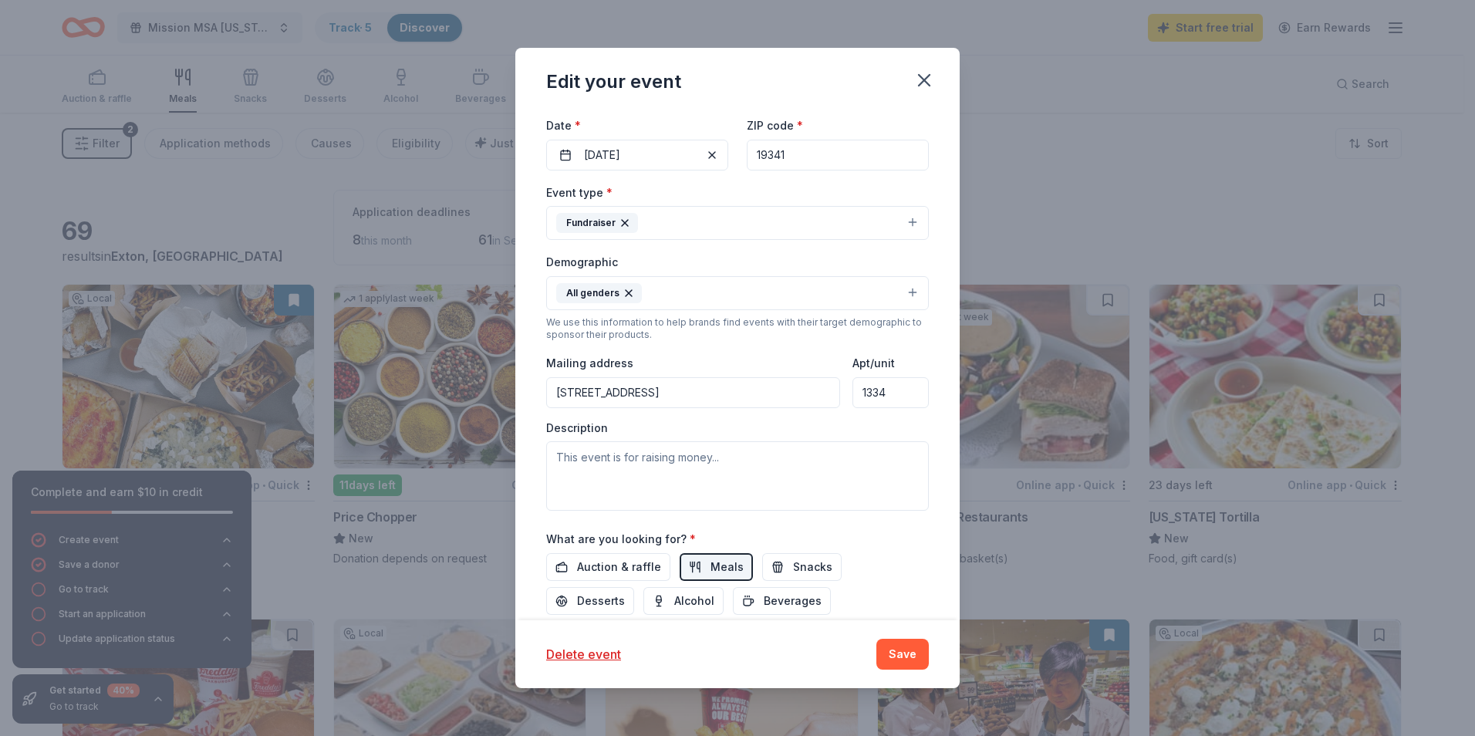
scroll to position [231, 0]
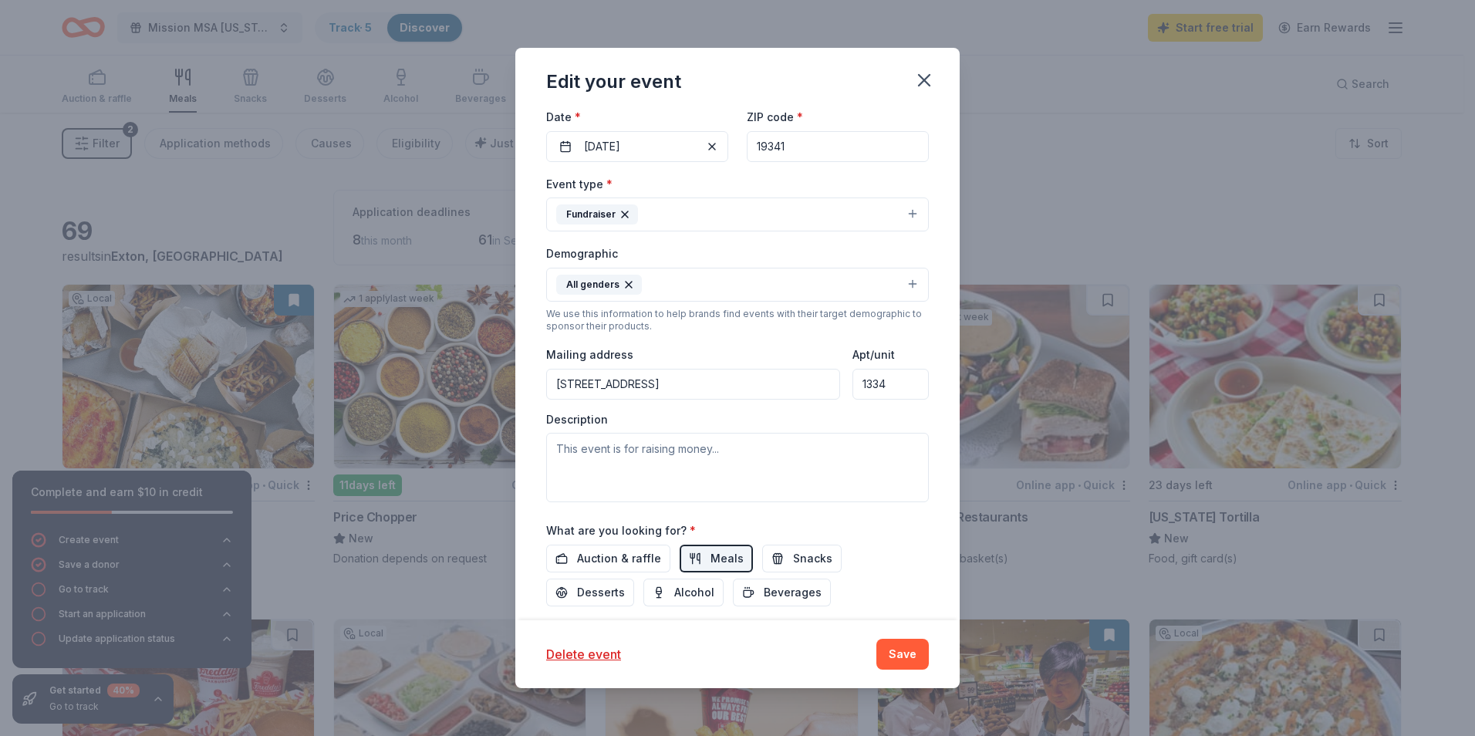
click at [772, 381] on input "109 Commerce Drive, Exton, PA, 19341" at bounding box center [693, 384] width 294 height 31
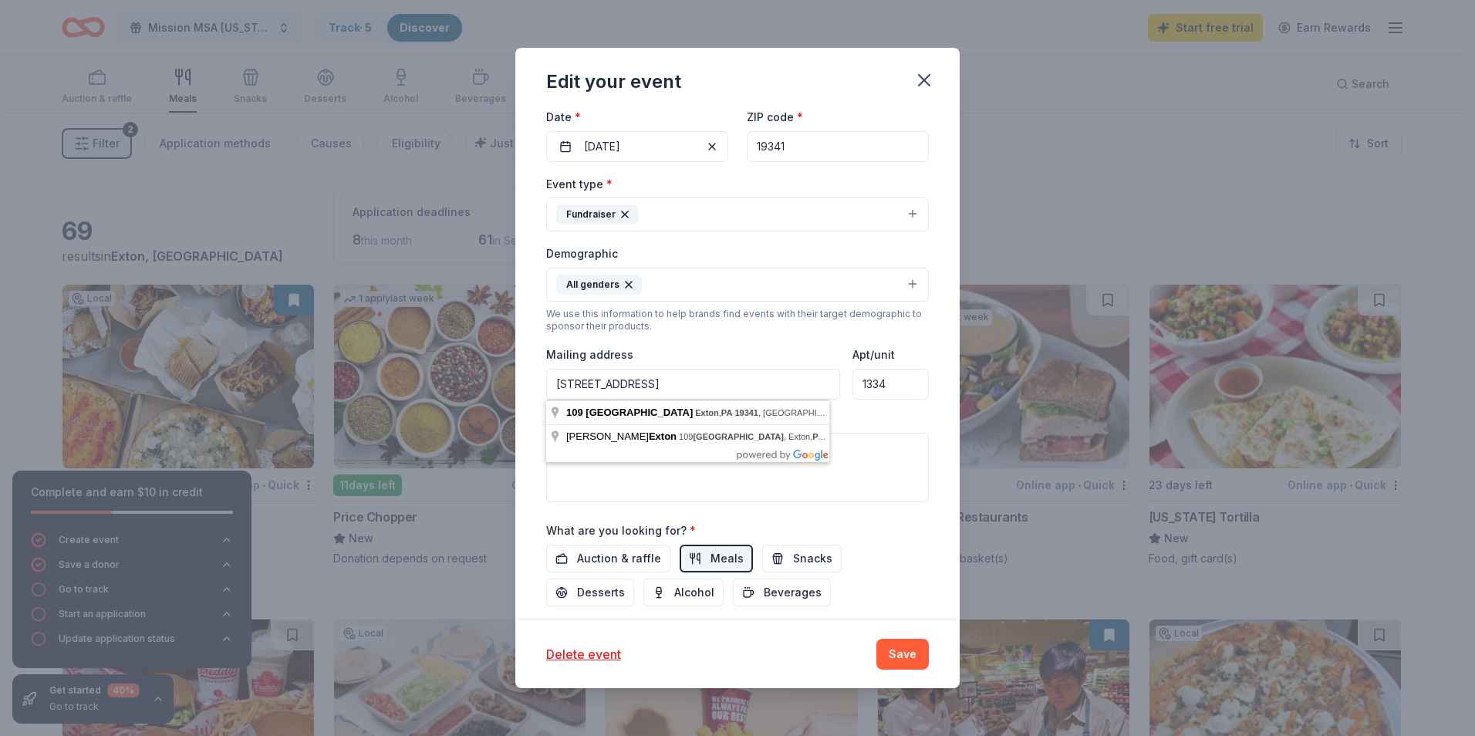
click at [772, 381] on input "109 Commerce Drive, Exton, PA, 19341" at bounding box center [693, 384] width 294 height 31
type input "13 Orchid Court, Manalapan Township, NJ, 07726"
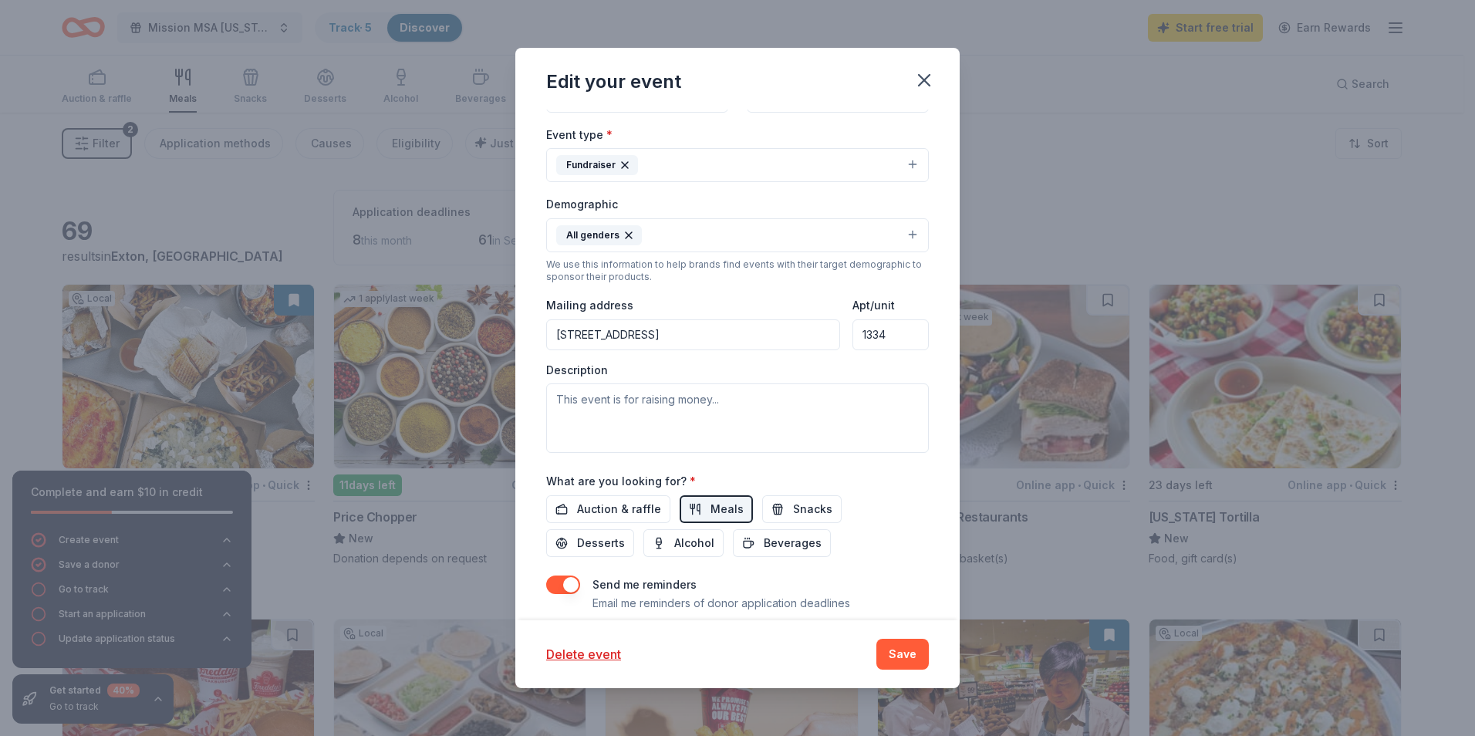
scroll to position [309, 0]
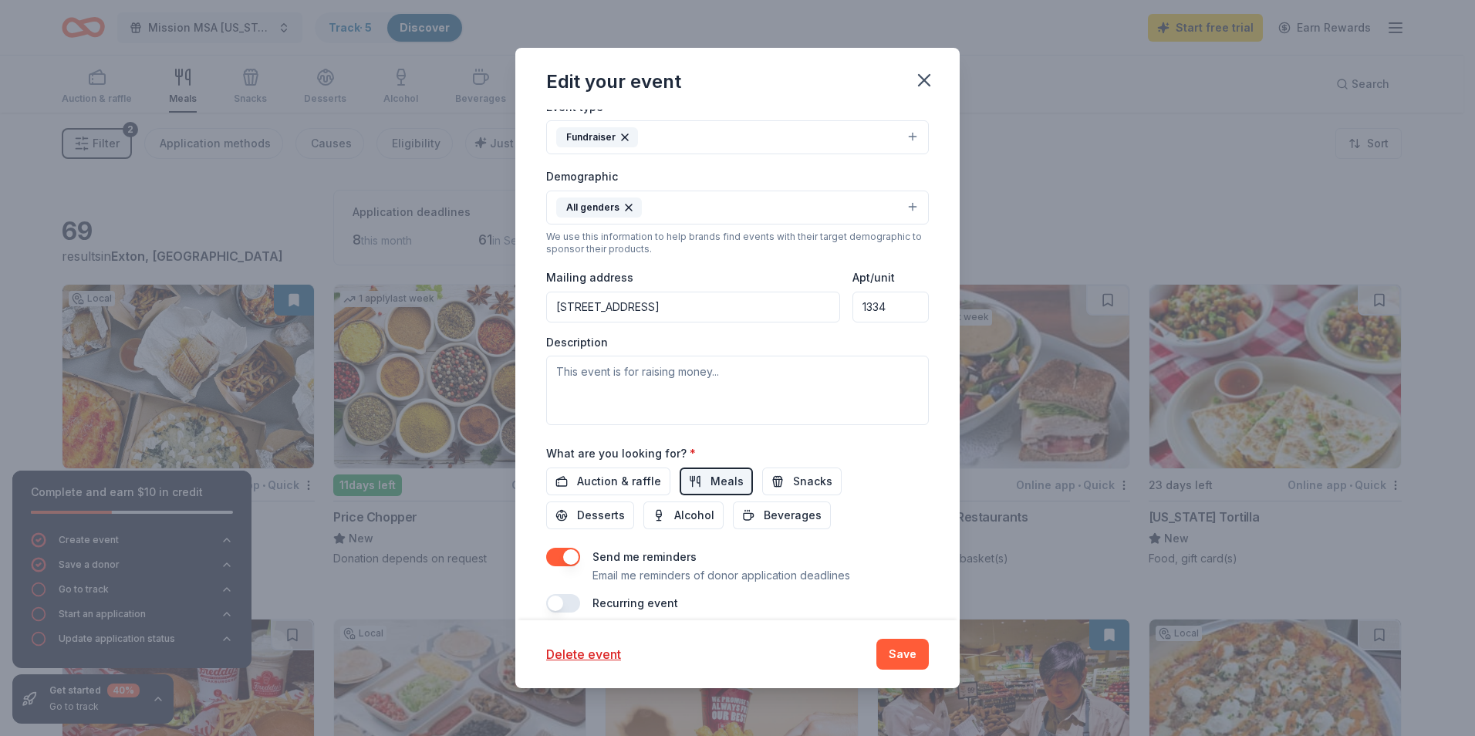
drag, startPoint x: 902, startPoint y: 303, endPoint x: 819, endPoint y: 294, distance: 83.8
click at [819, 294] on div "Mailing address 13 Orchid Court, Manalapan Township, NJ, 07726 Apt/unit 1334" at bounding box center [737, 295] width 383 height 55
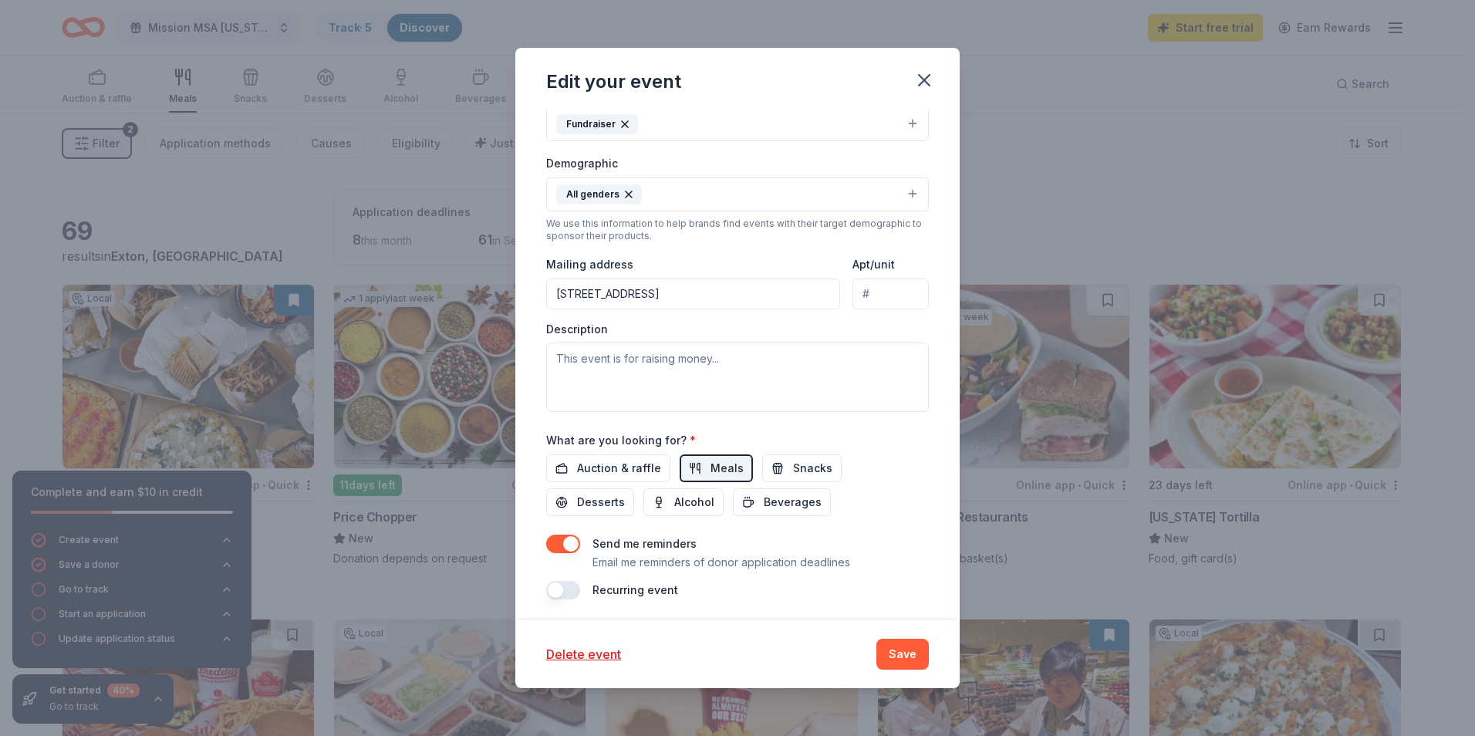
scroll to position [325, 0]
click at [910, 657] on button "Save" at bounding box center [902, 654] width 52 height 31
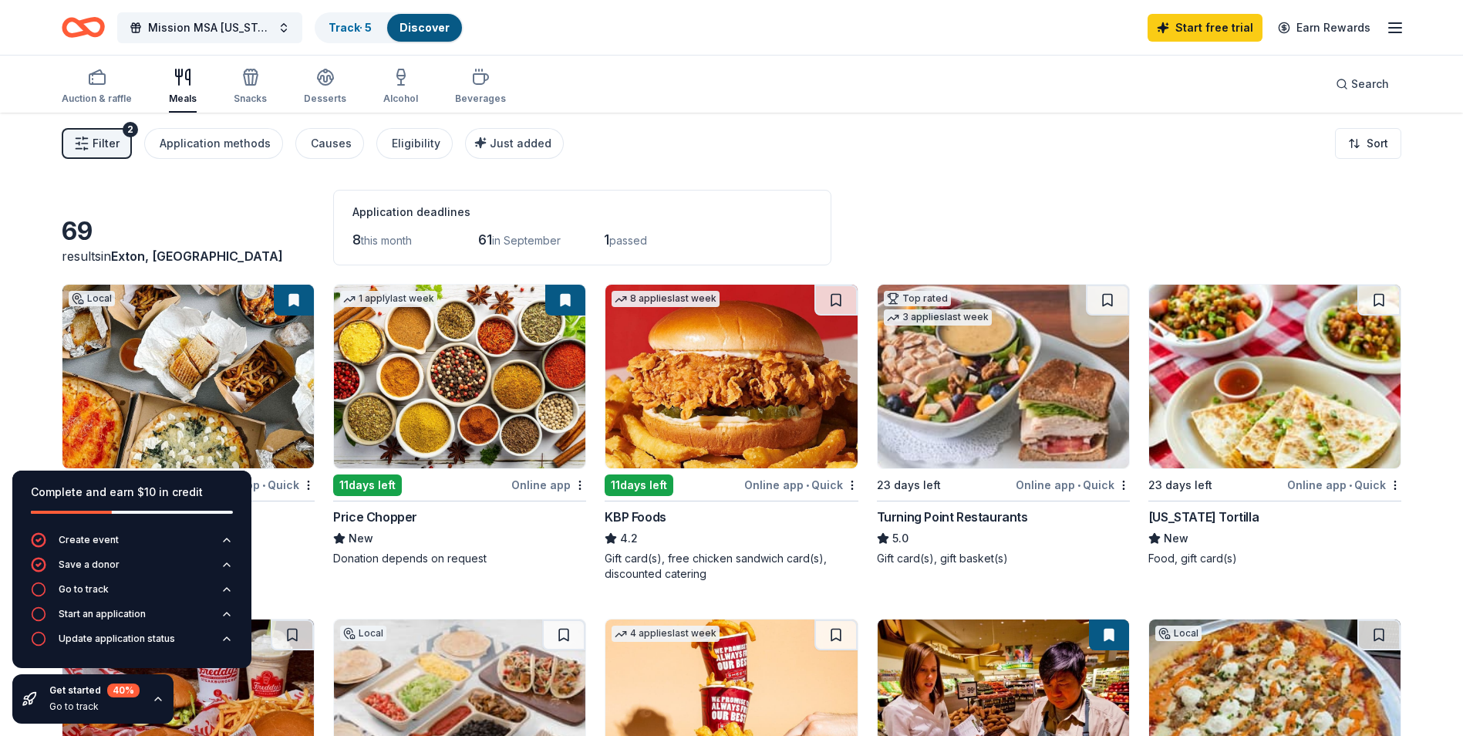
click at [205, 28] on span "Mission MSA [US_STATE] Walk-A-Thon" at bounding box center [209, 28] width 123 height 19
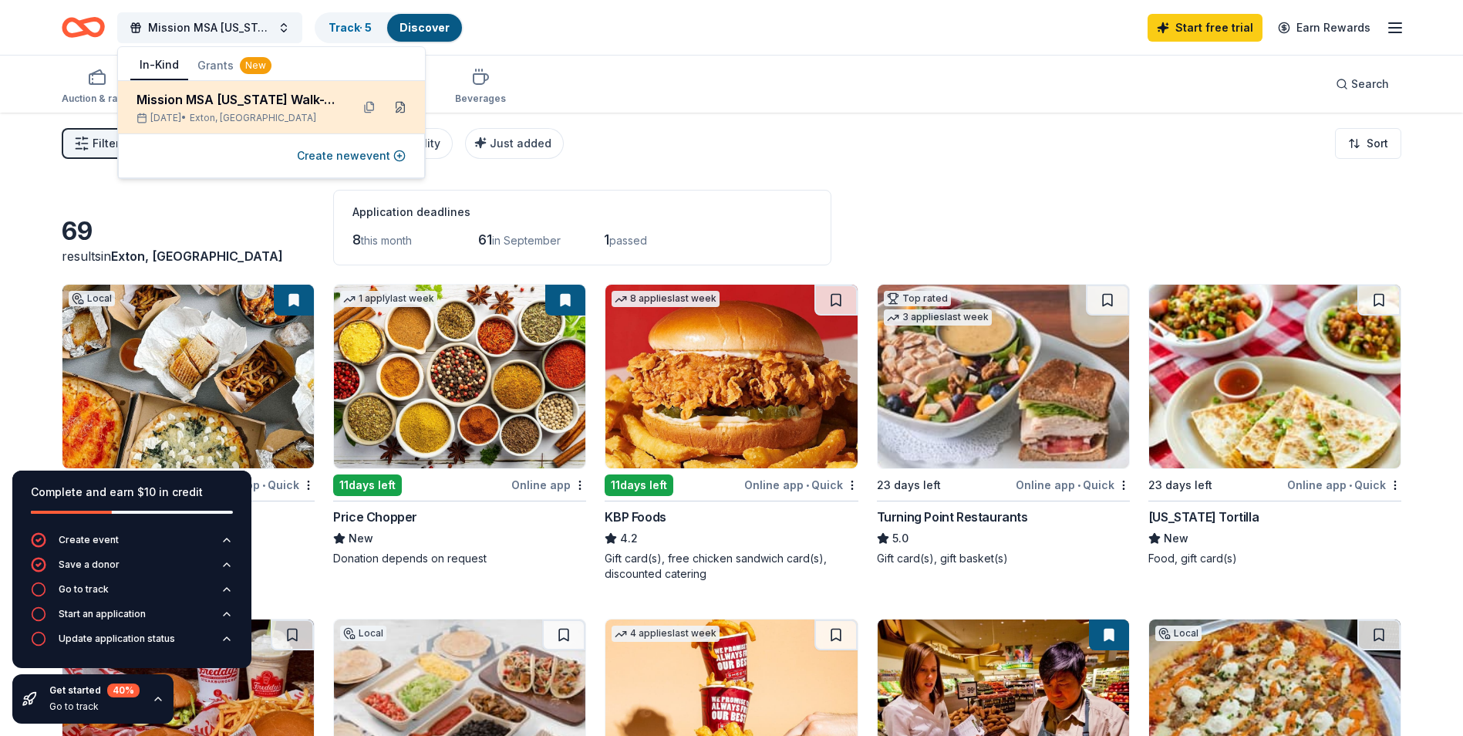
click at [400, 107] on button at bounding box center [400, 107] width 25 height 25
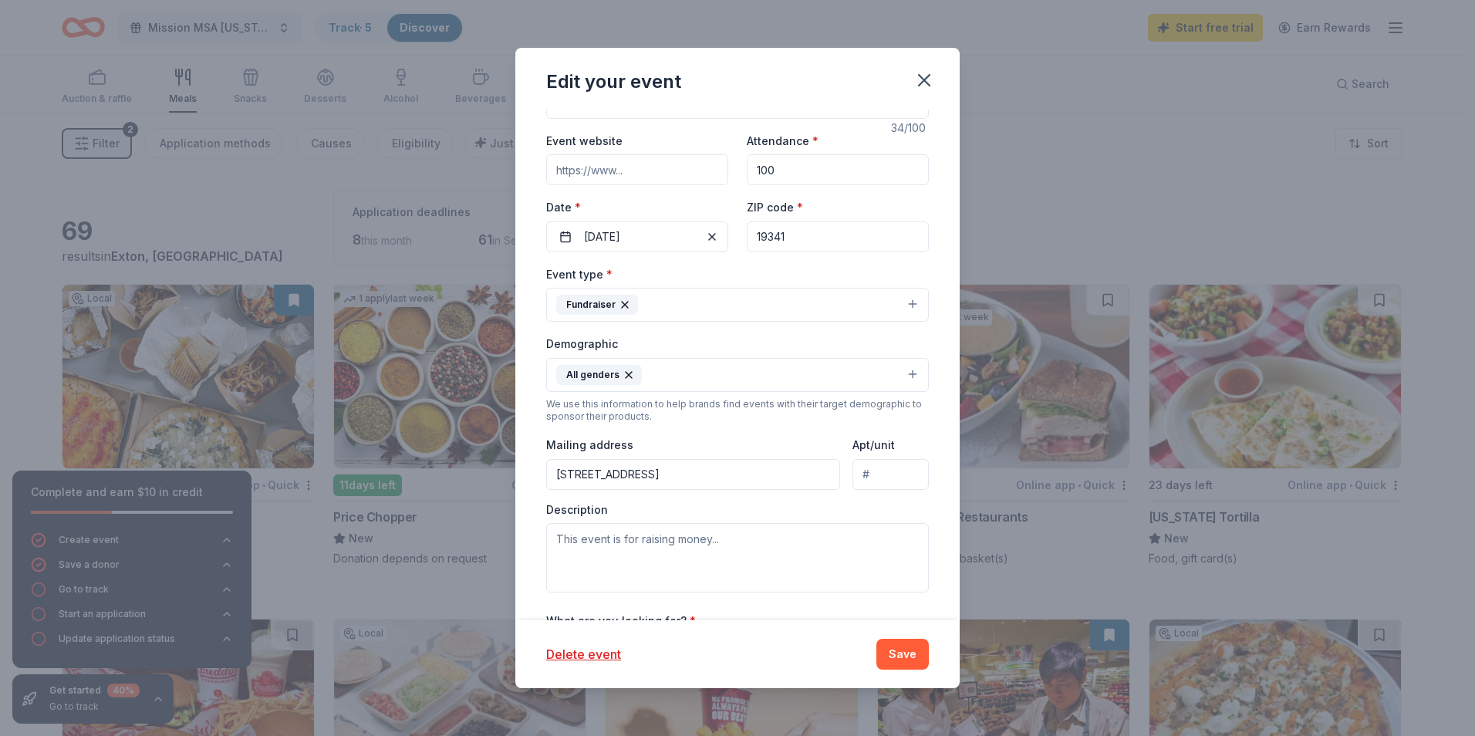
scroll to position [231, 0]
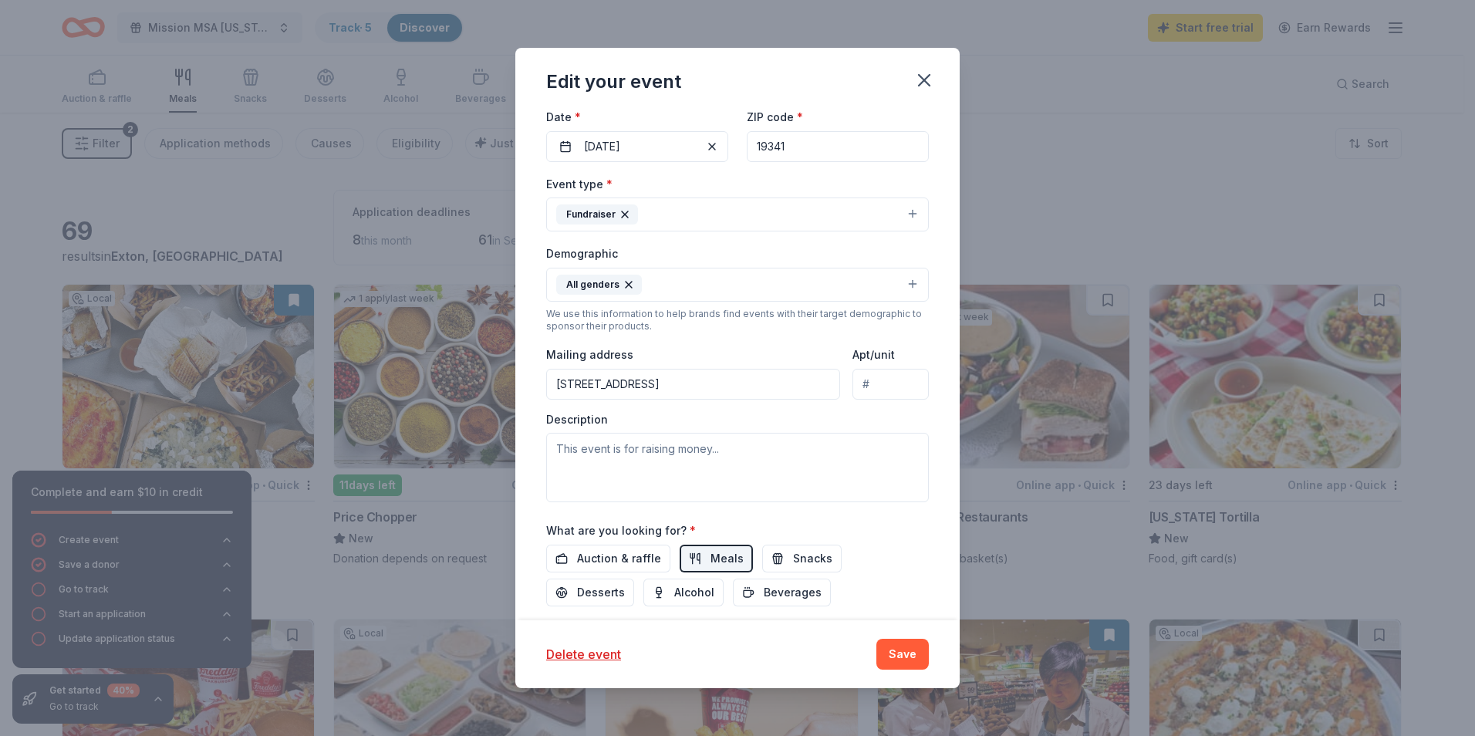
click at [764, 382] on input "13 Orchid Court, Manalapan Township, NJ, 07726" at bounding box center [693, 384] width 294 height 31
type input "13 Orchid Court, Manalapan Township, NJ, 07726"
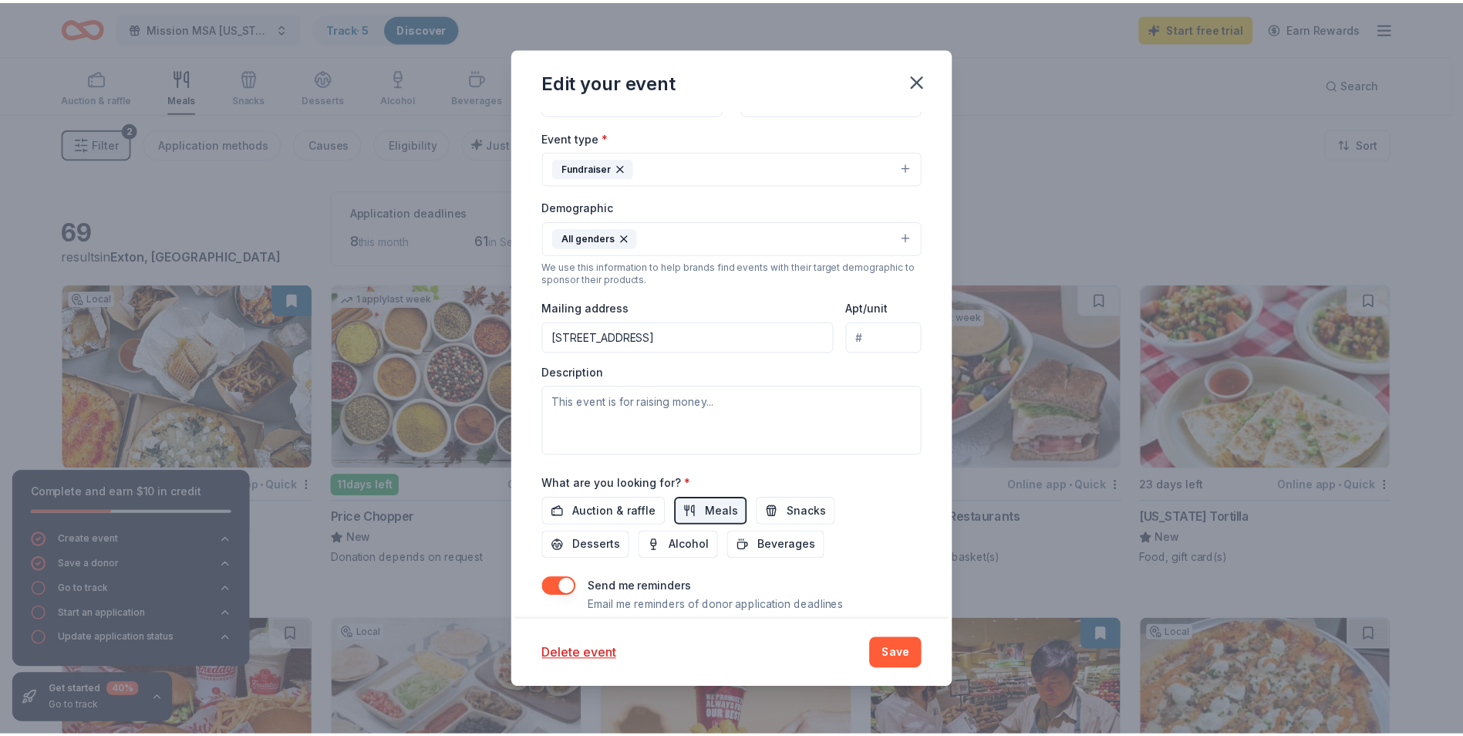
scroll to position [325, 0]
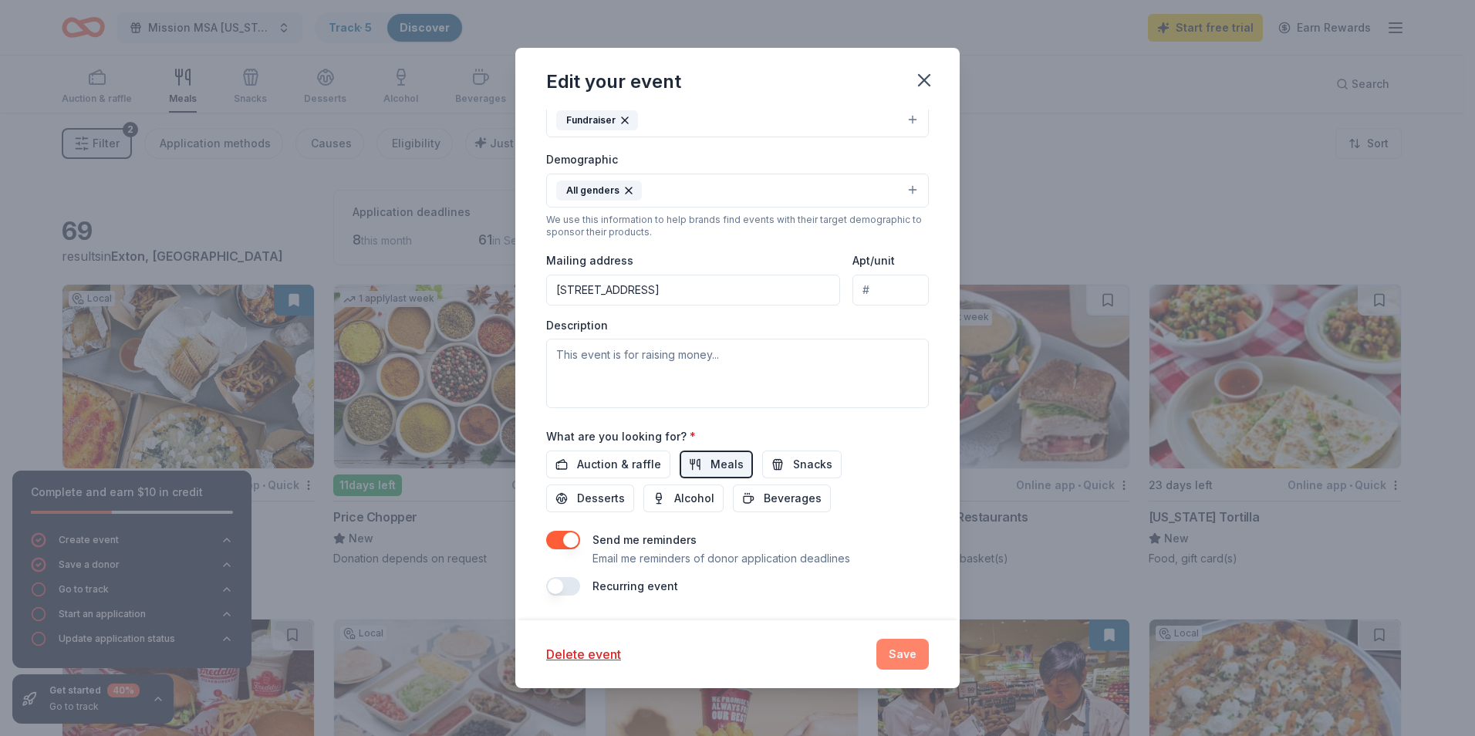
click at [895, 647] on button "Save" at bounding box center [902, 654] width 52 height 31
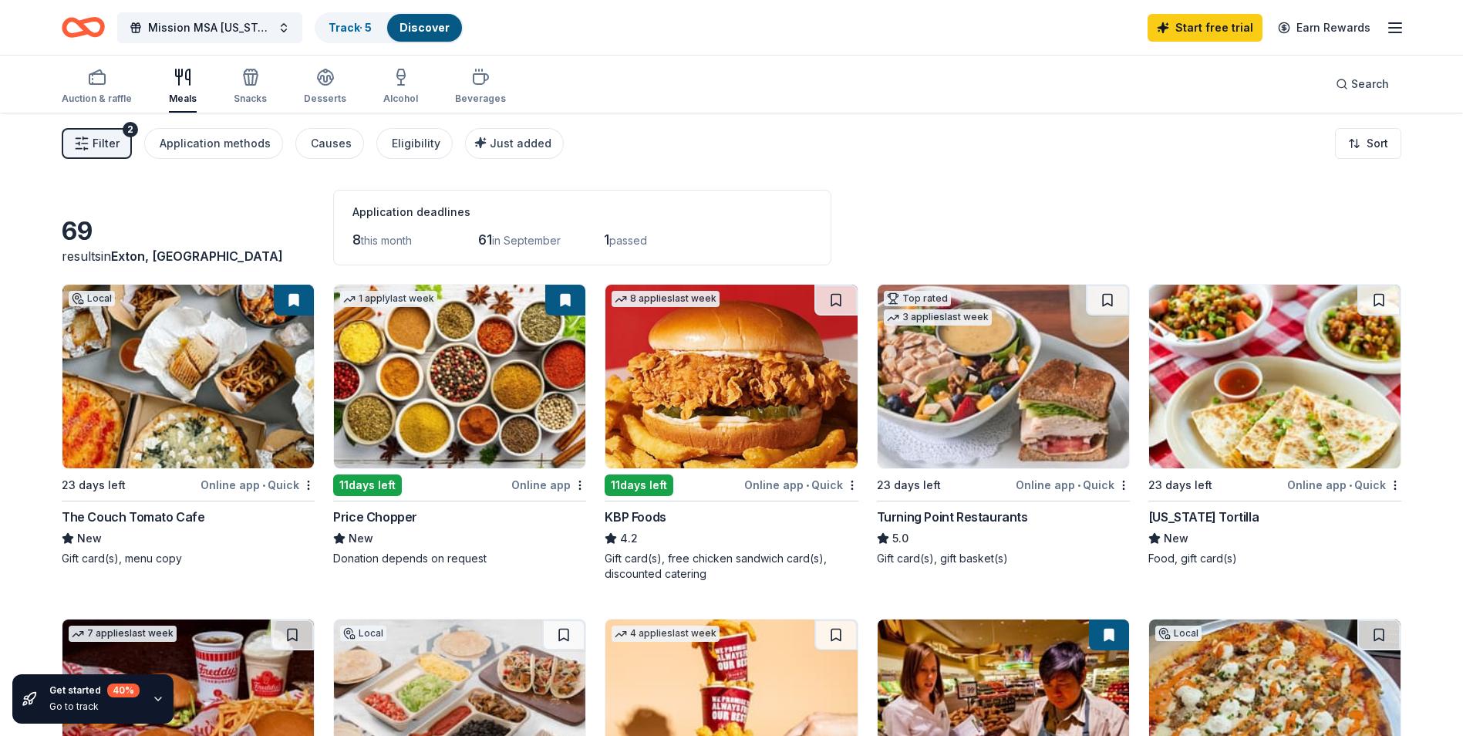
click at [386, 238] on span "this month" at bounding box center [386, 240] width 51 height 13
click at [506, 239] on span "in September" at bounding box center [526, 240] width 69 height 13
click at [1362, 81] on span "Search" at bounding box center [1370, 84] width 38 height 19
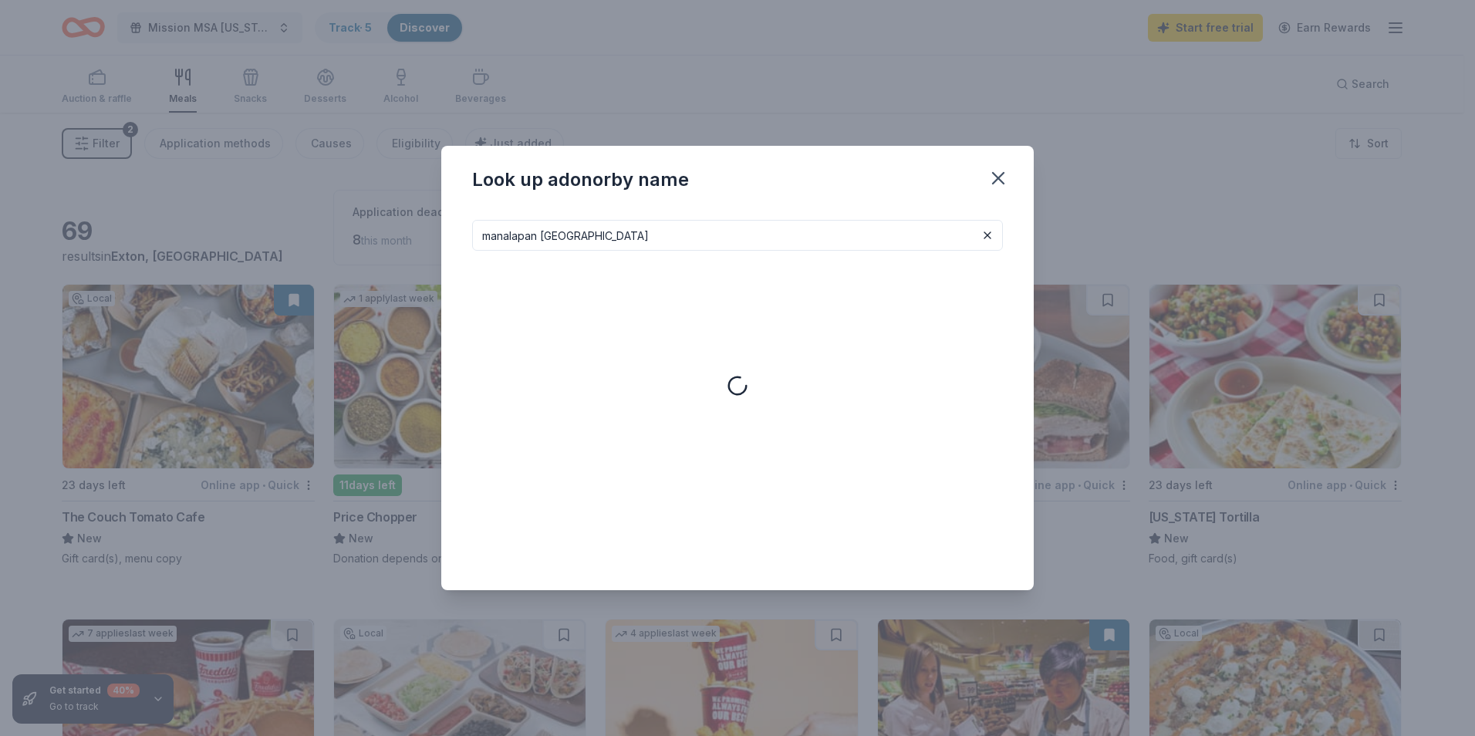
type input "manalapan nj"
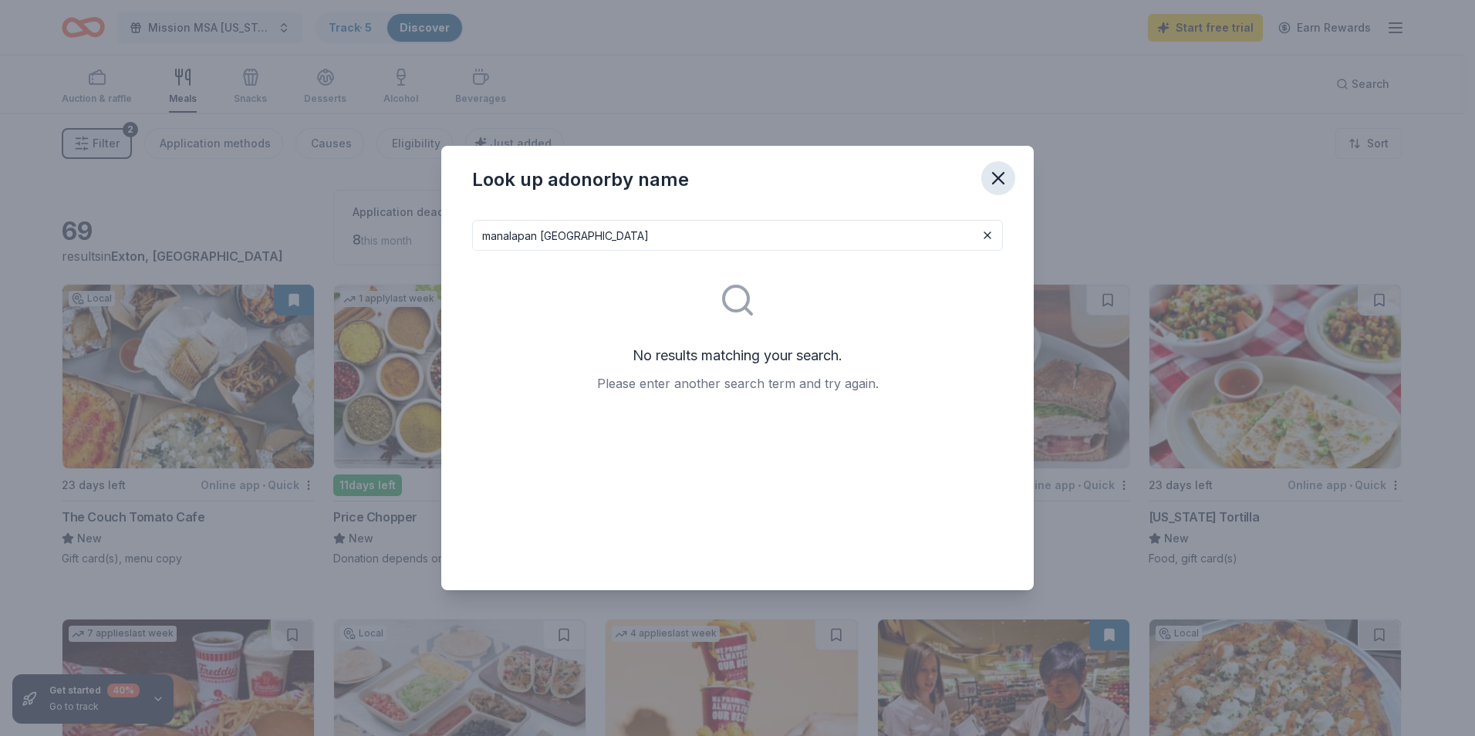
click at [998, 177] on icon "button" at bounding box center [998, 178] width 22 height 22
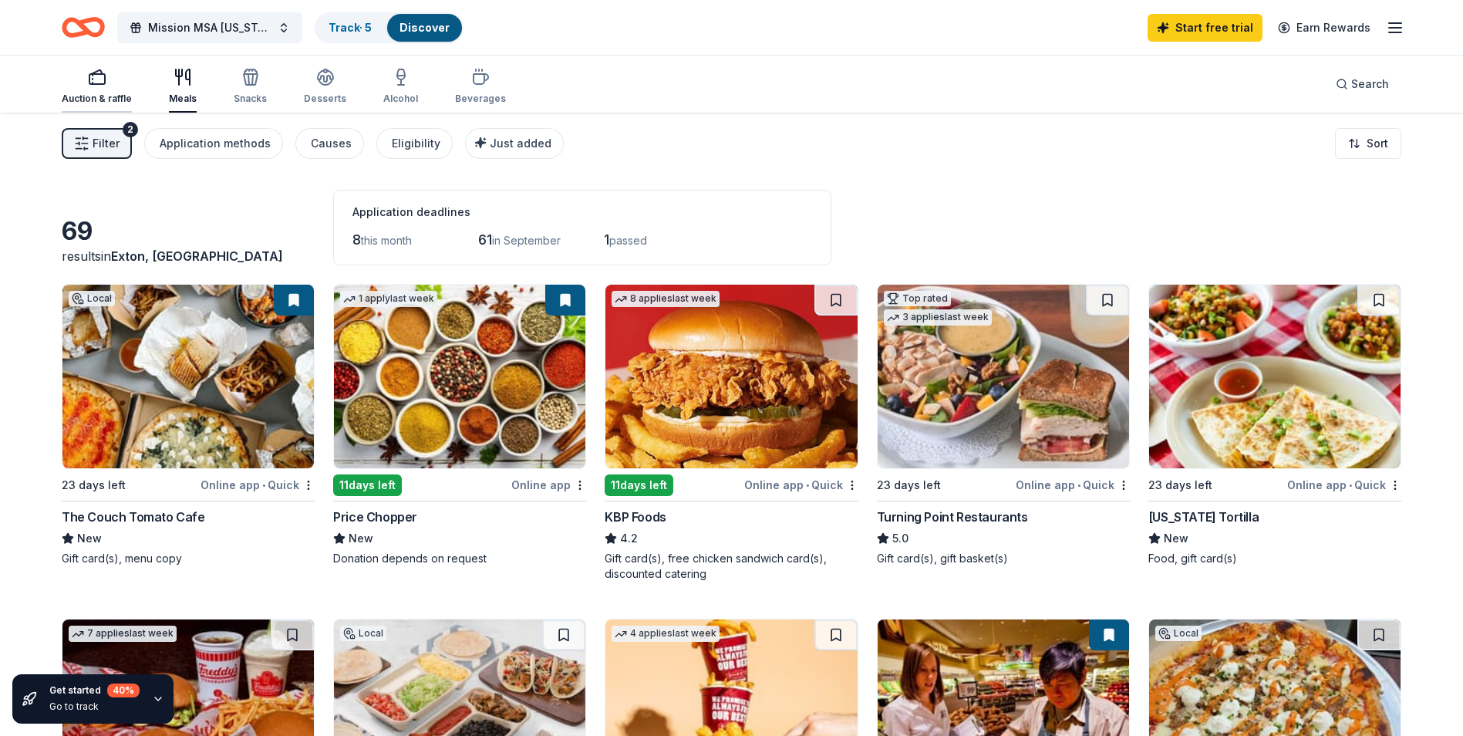
click at [89, 78] on icon "button" at bounding box center [97, 77] width 19 height 19
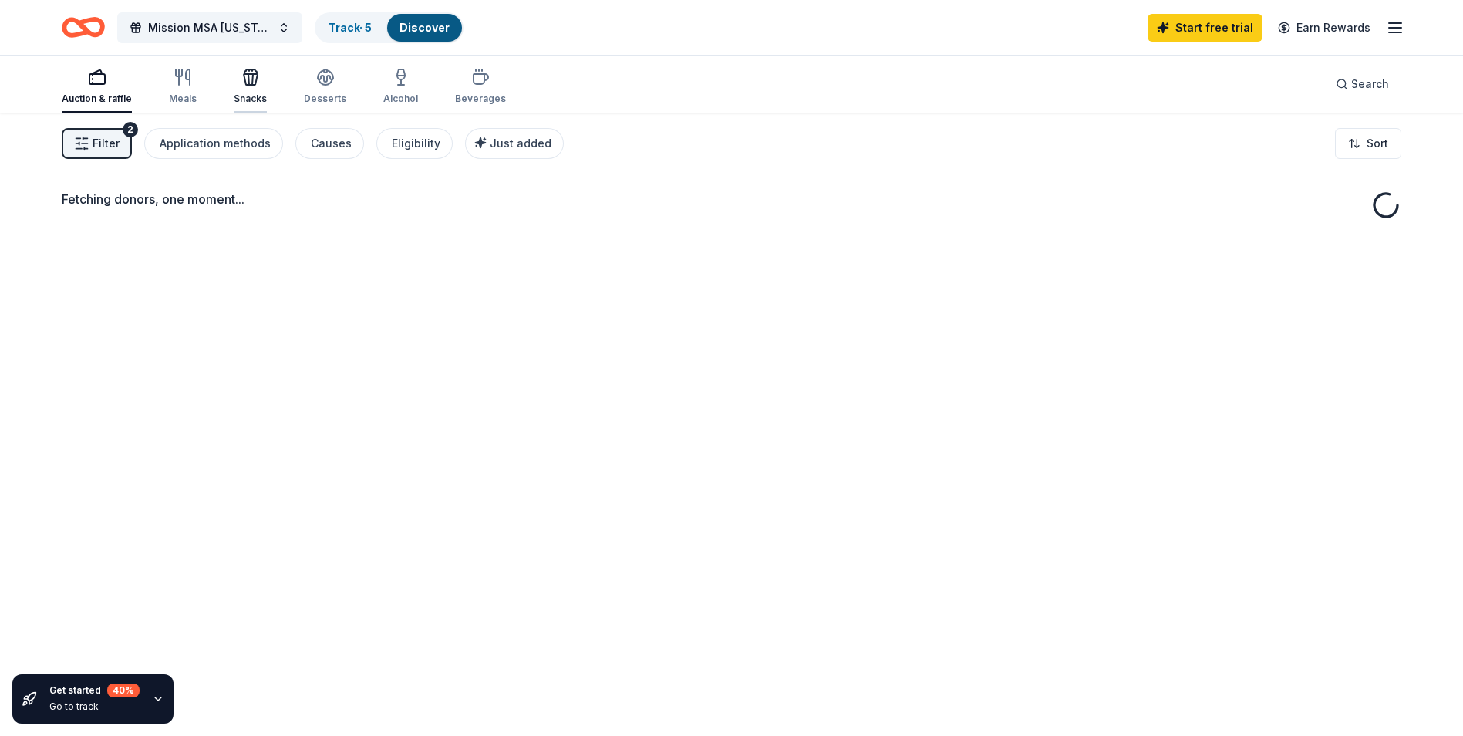
click at [247, 87] on div "Snacks" at bounding box center [250, 86] width 33 height 37
click at [184, 81] on icon "button" at bounding box center [183, 77] width 19 height 19
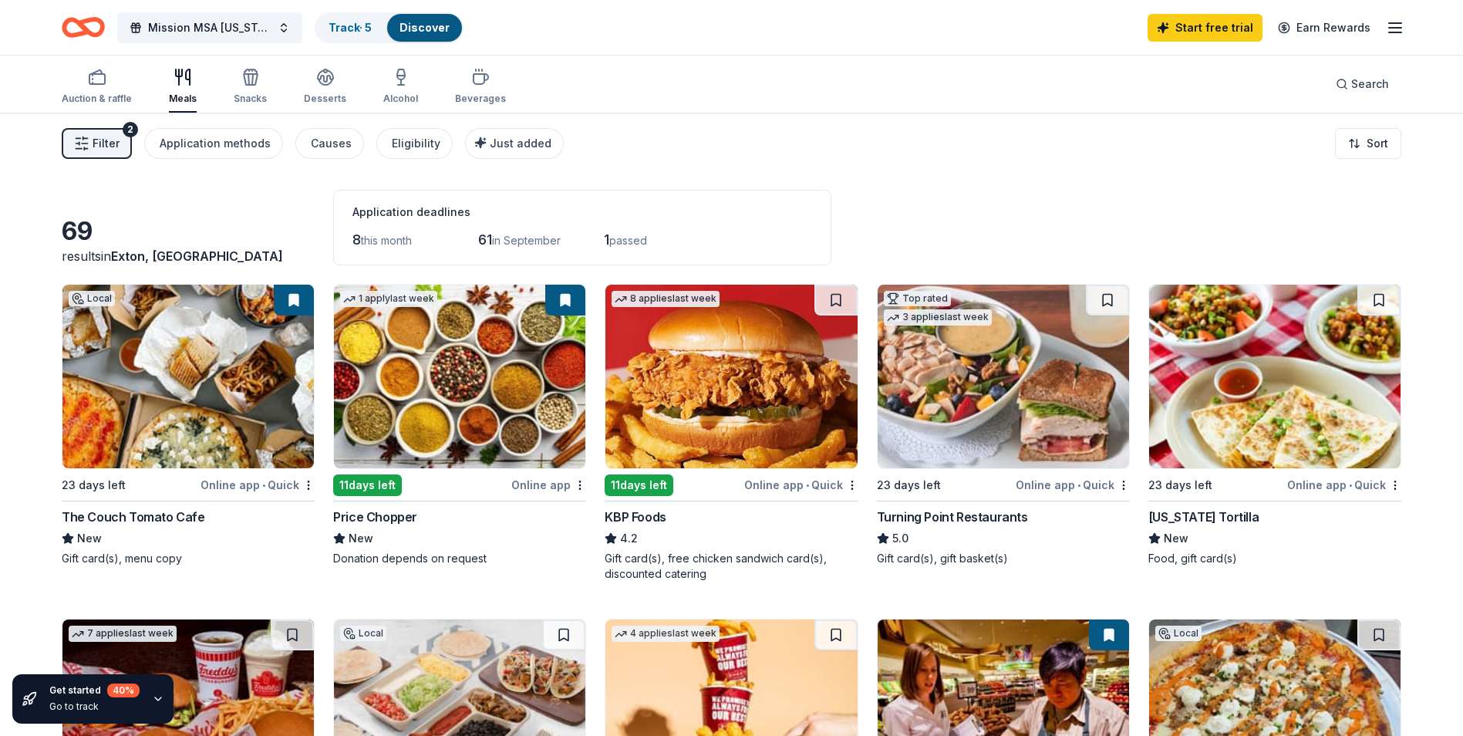
click at [176, 379] on img at bounding box center [187, 377] width 251 height 184
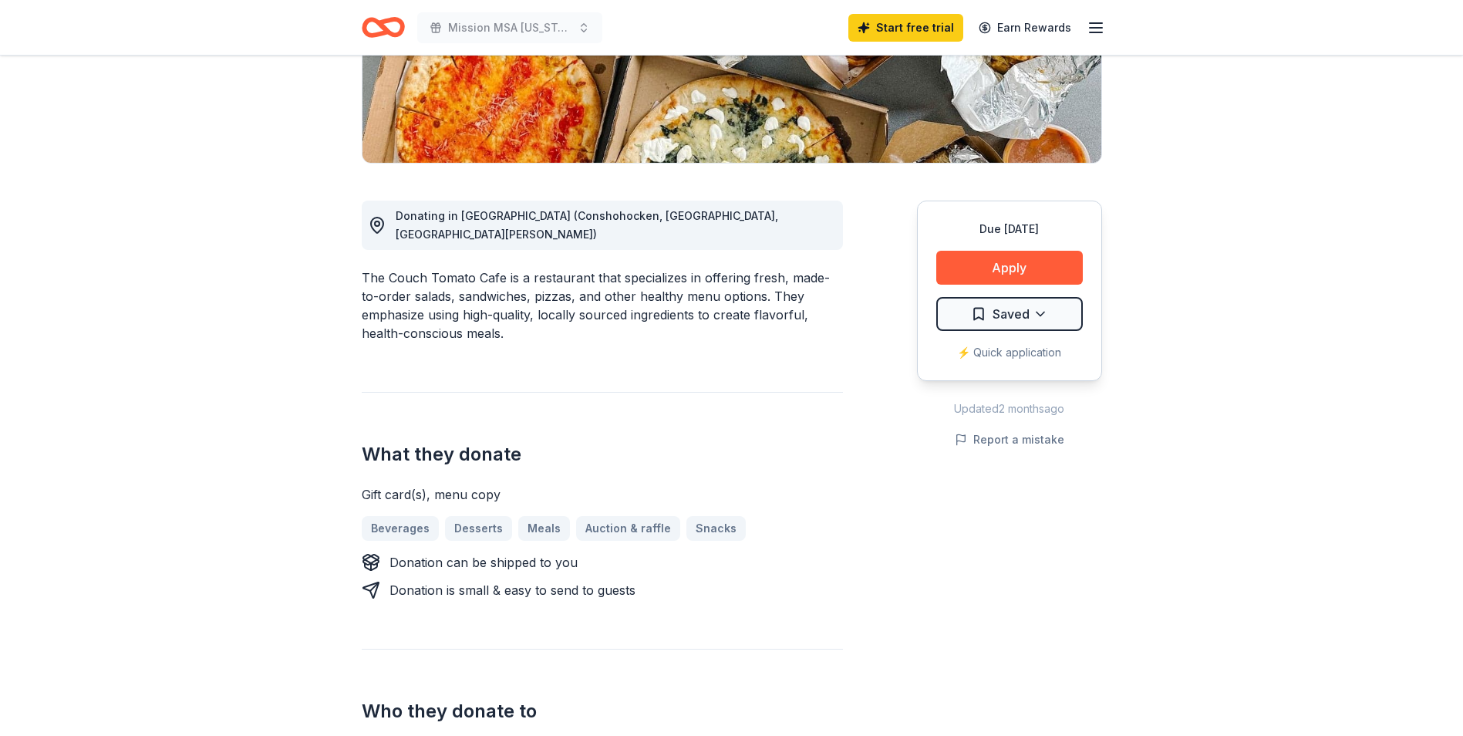
scroll to position [154, 0]
